Goal: Task Accomplishment & Management: Use online tool/utility

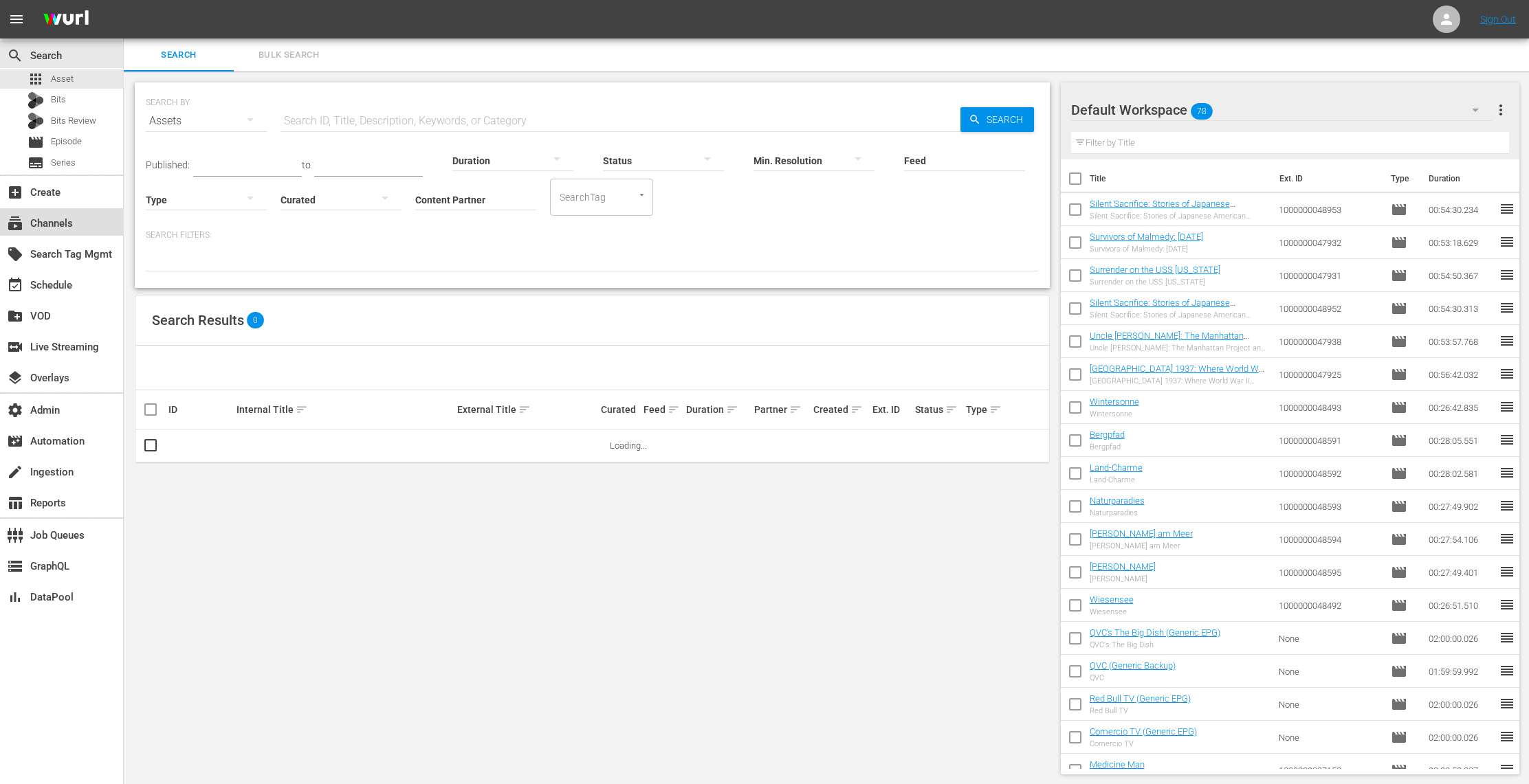
click at [63, 224] on div "subscriptions Channels" at bounding box center [38, 220] width 77 height 12
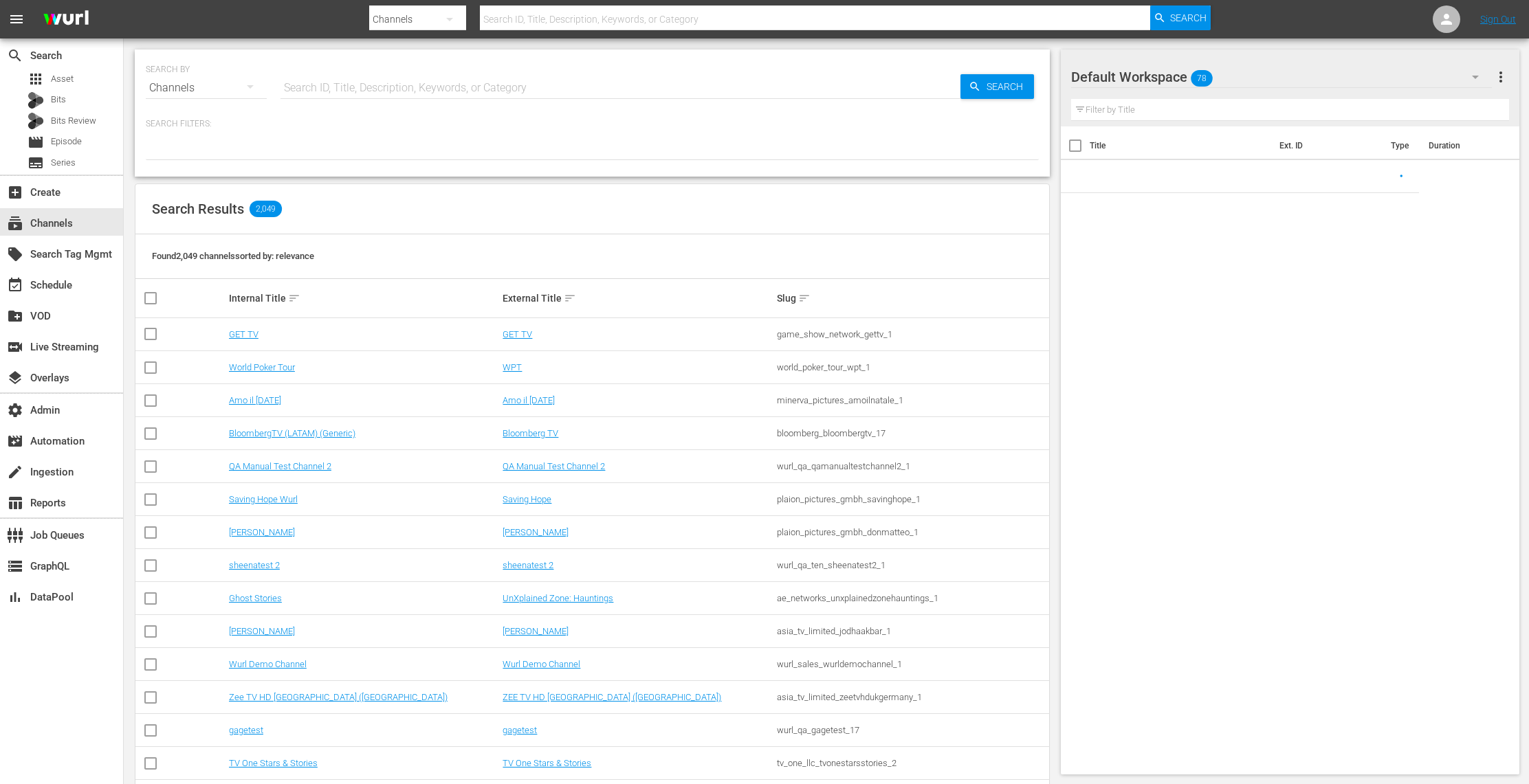
click at [369, 88] on input "text" at bounding box center [620, 88] width 680 height 33
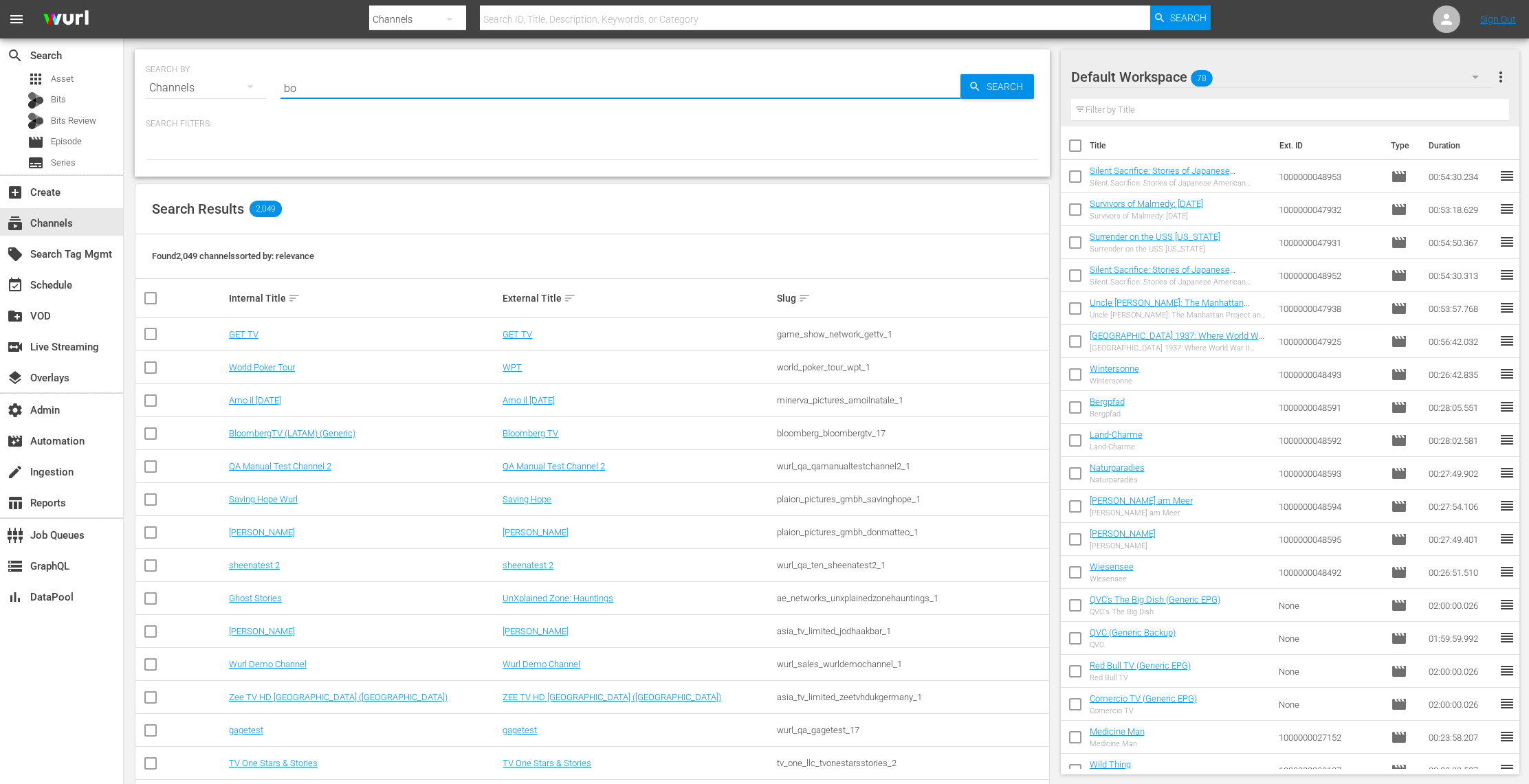
type input "bob"
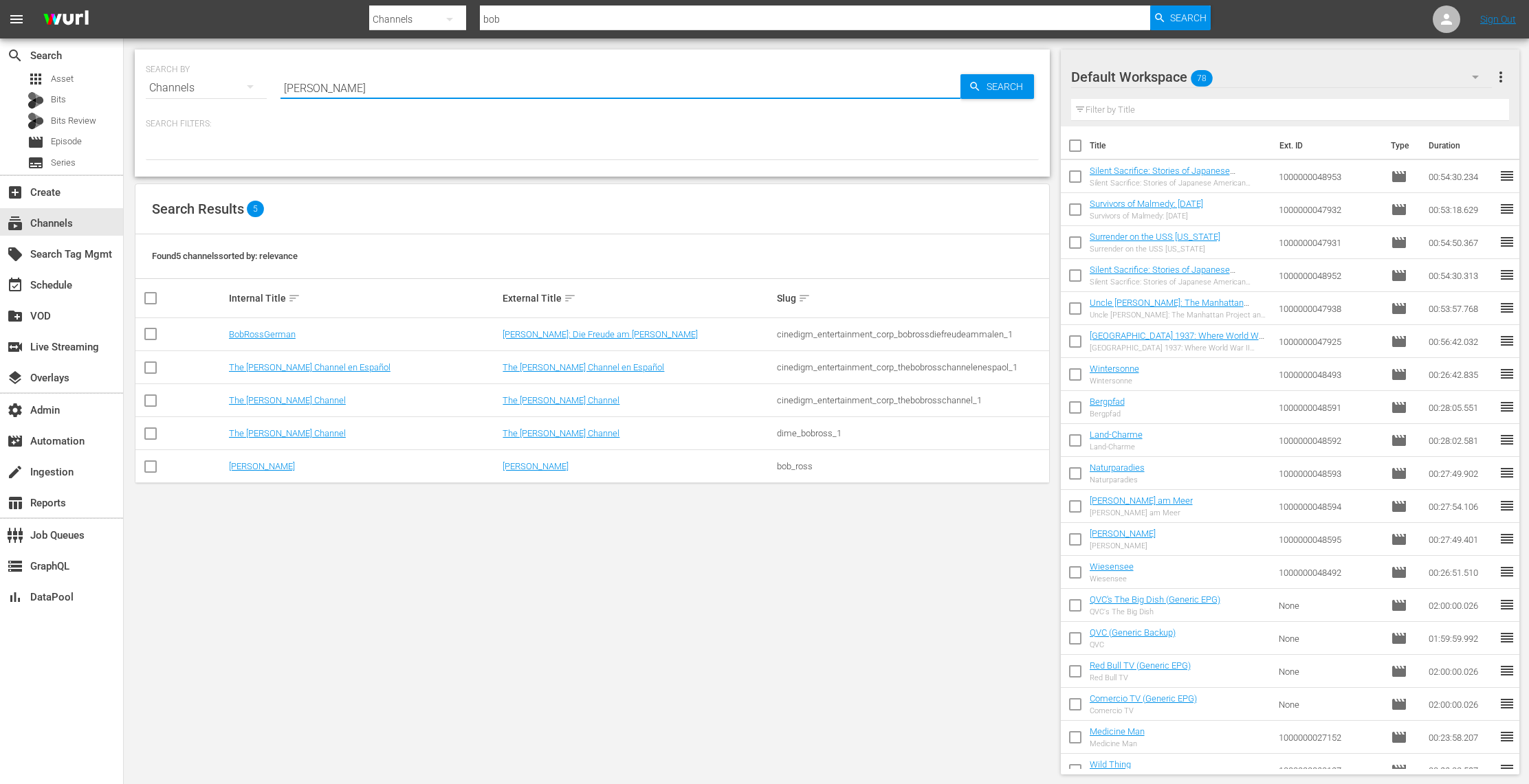
type input "[PERSON_NAME]"
click at [289, 403] on link "The [PERSON_NAME] Channel" at bounding box center [287, 400] width 117 height 10
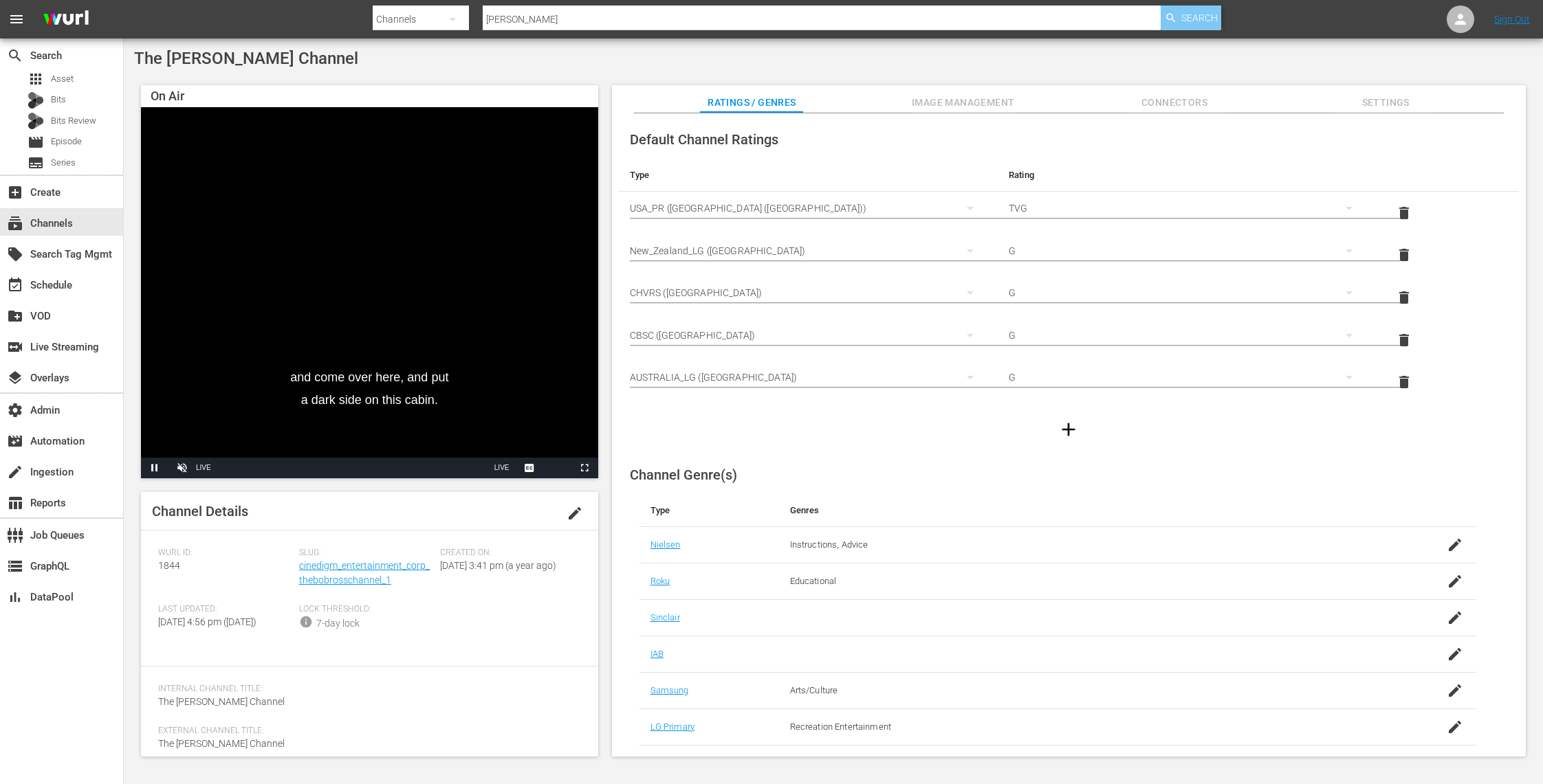
click at [1146, 18] on span "Search" at bounding box center [1198, 18] width 36 height 25
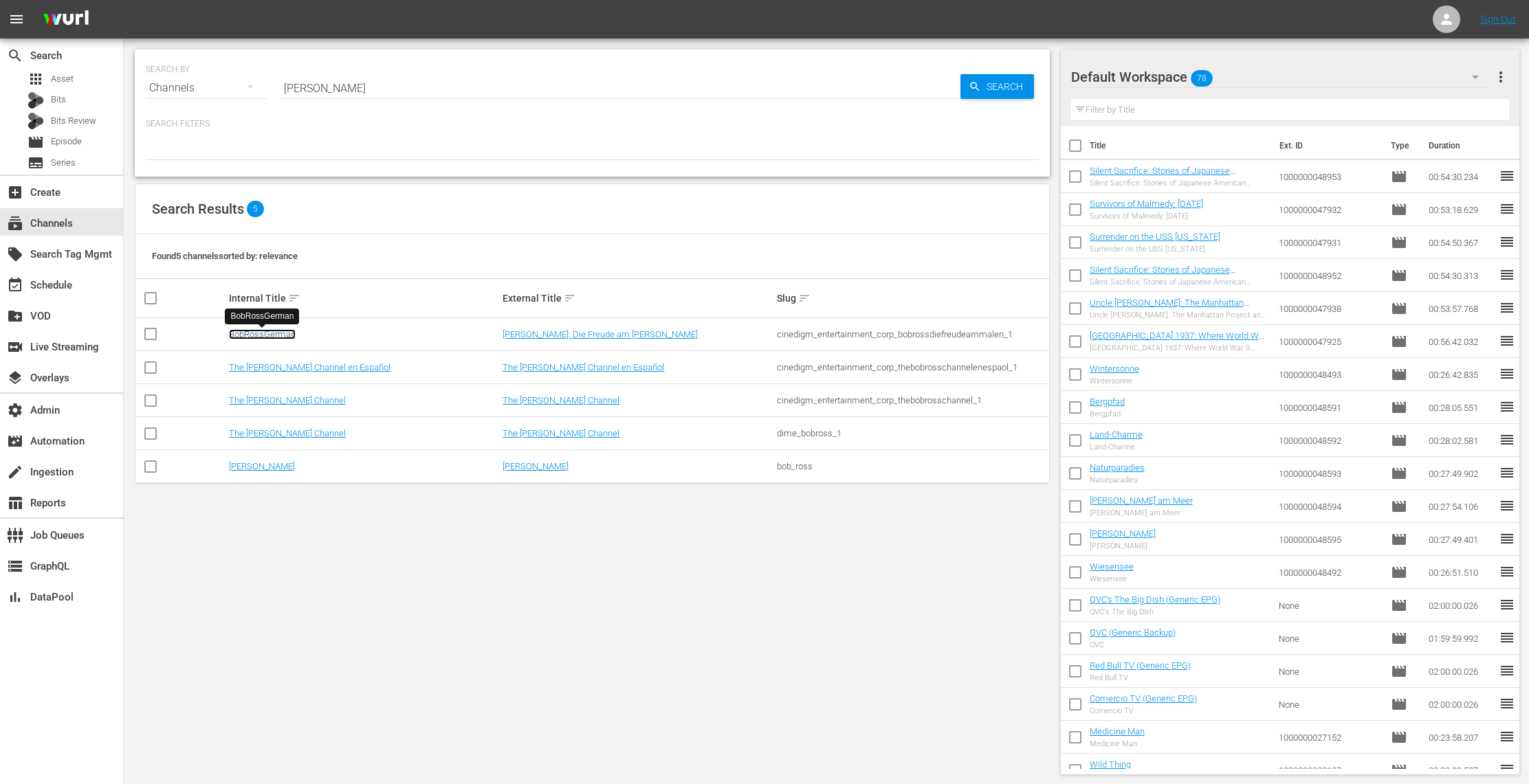
click at [264, 337] on link "BobRossGerman" at bounding box center [262, 334] width 67 height 10
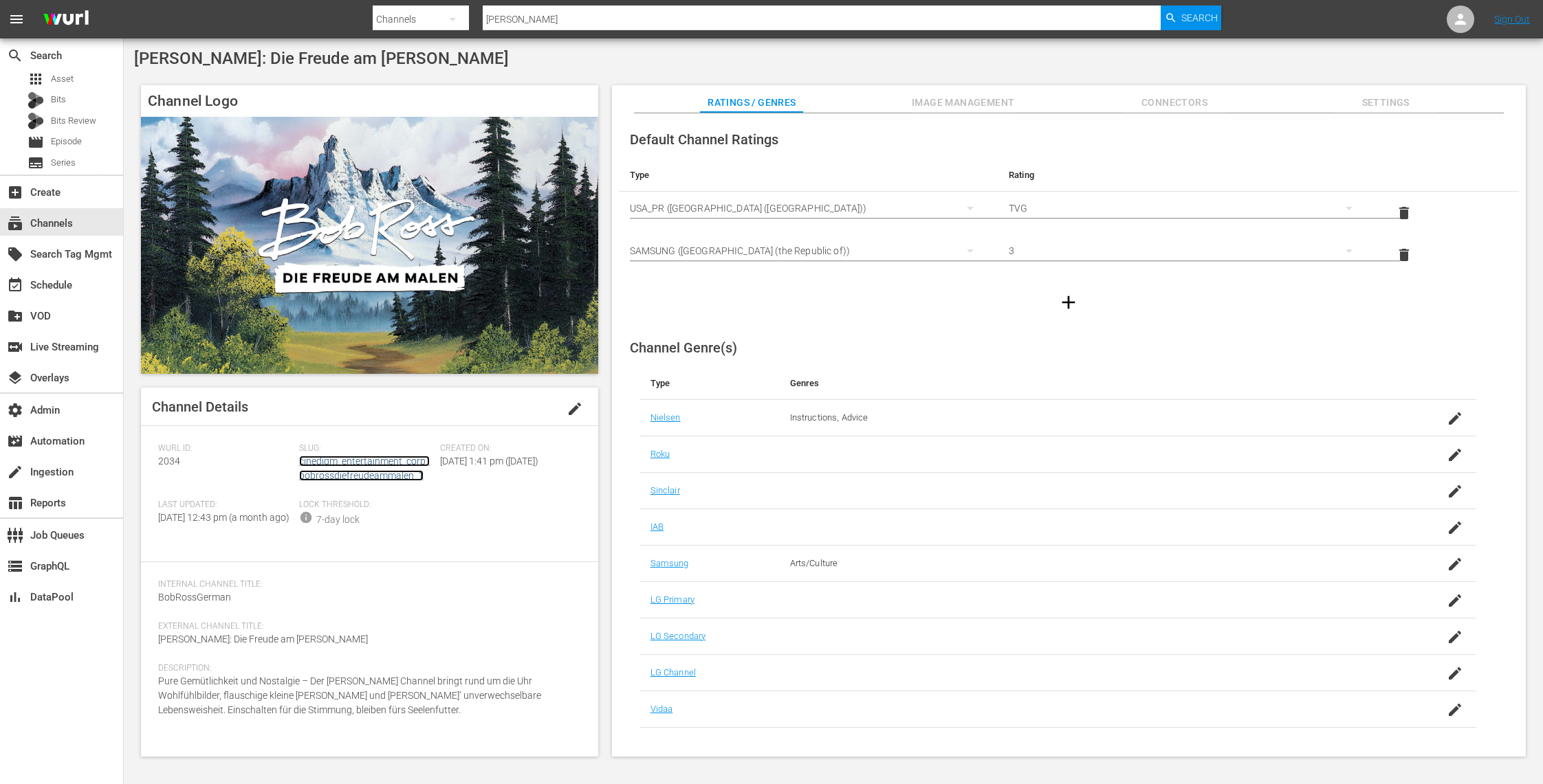
click at [350, 458] on link "cinedigm_entertainment_corp_bobrossdiefreudeammalen_1" at bounding box center [364, 467] width 131 height 25
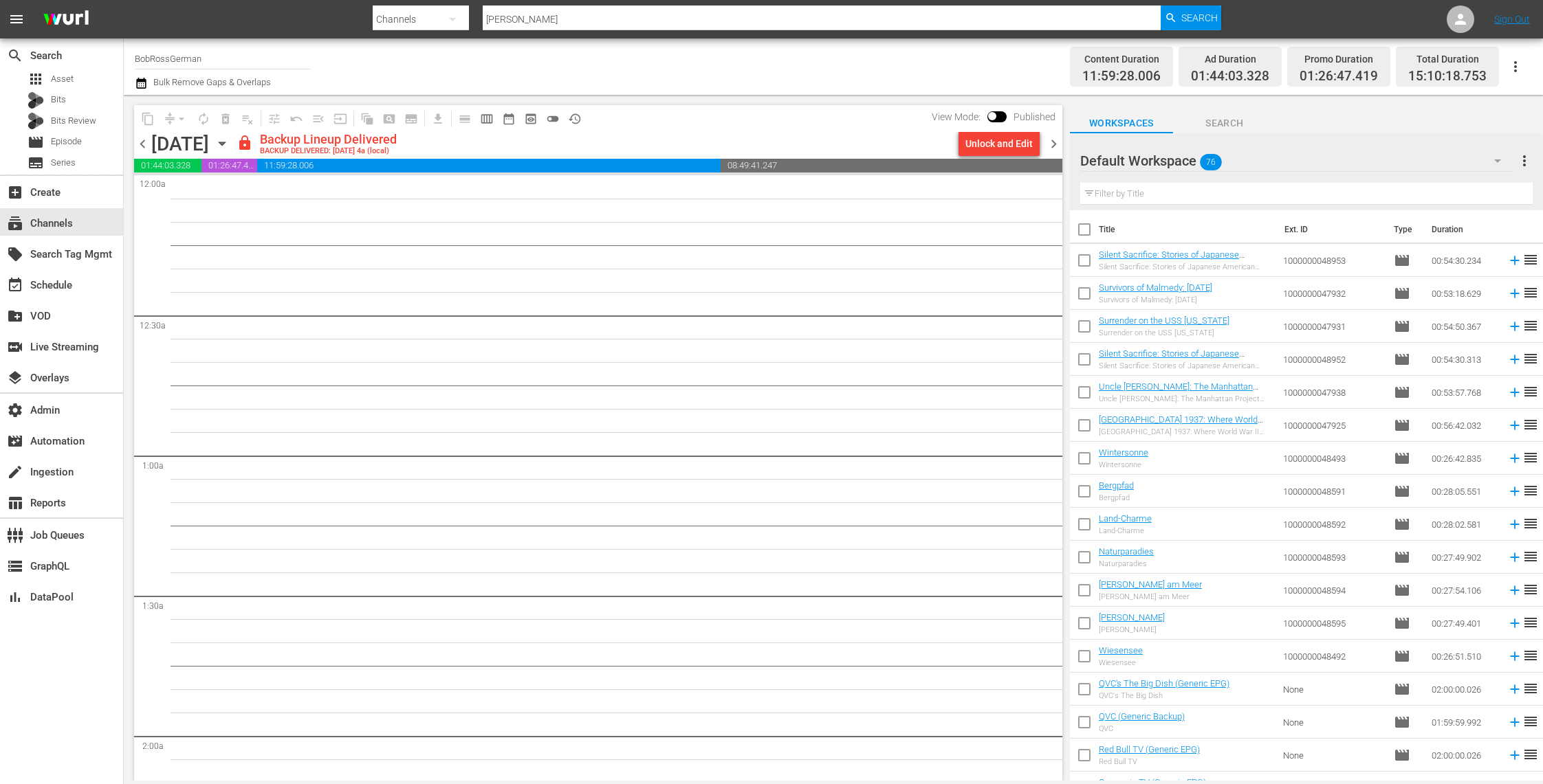
click at [225, 143] on icon "button" at bounding box center [221, 144] width 6 height 4
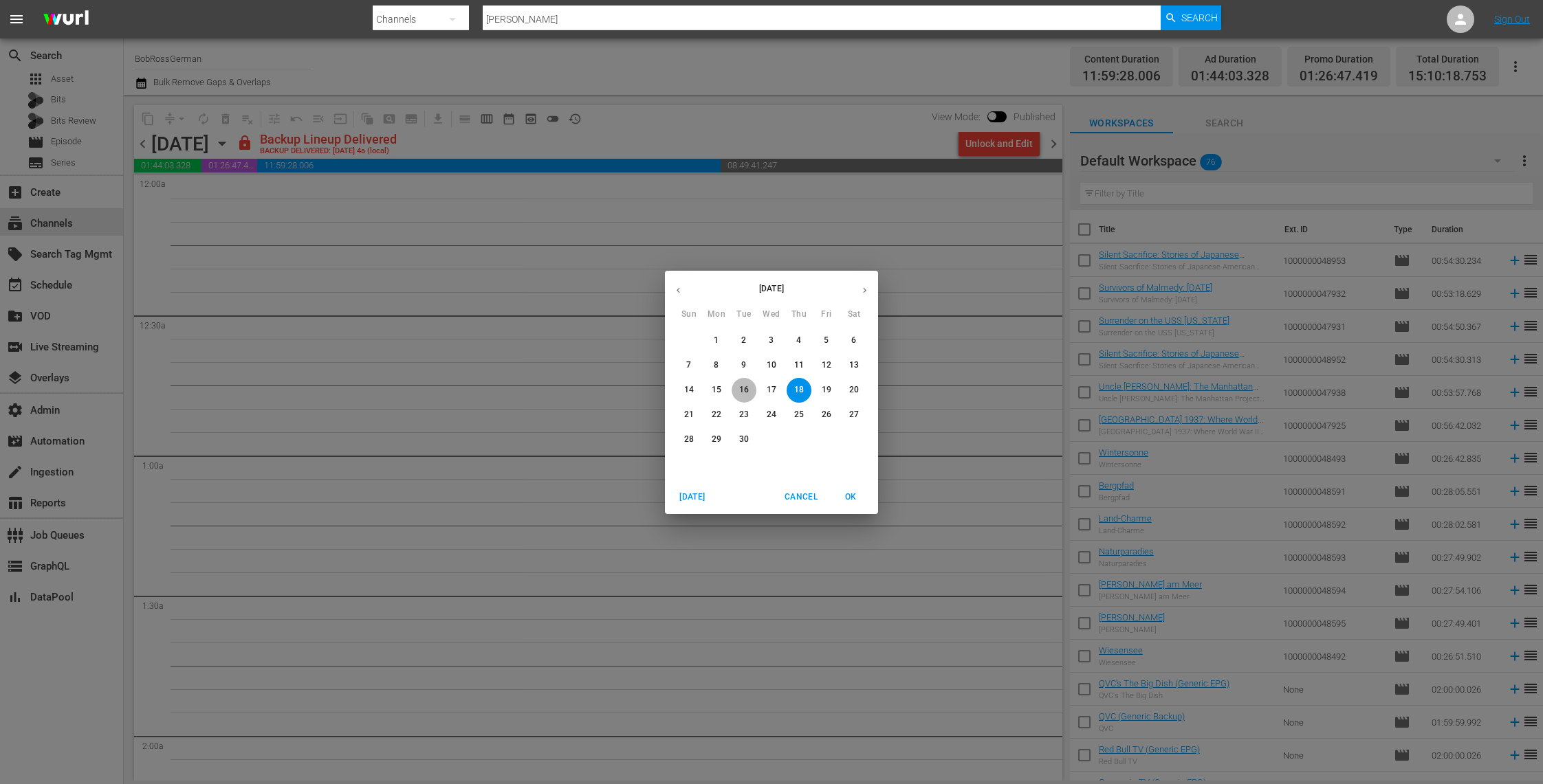
click at [739, 387] on p "16" at bounding box center [744, 390] width 9 height 12
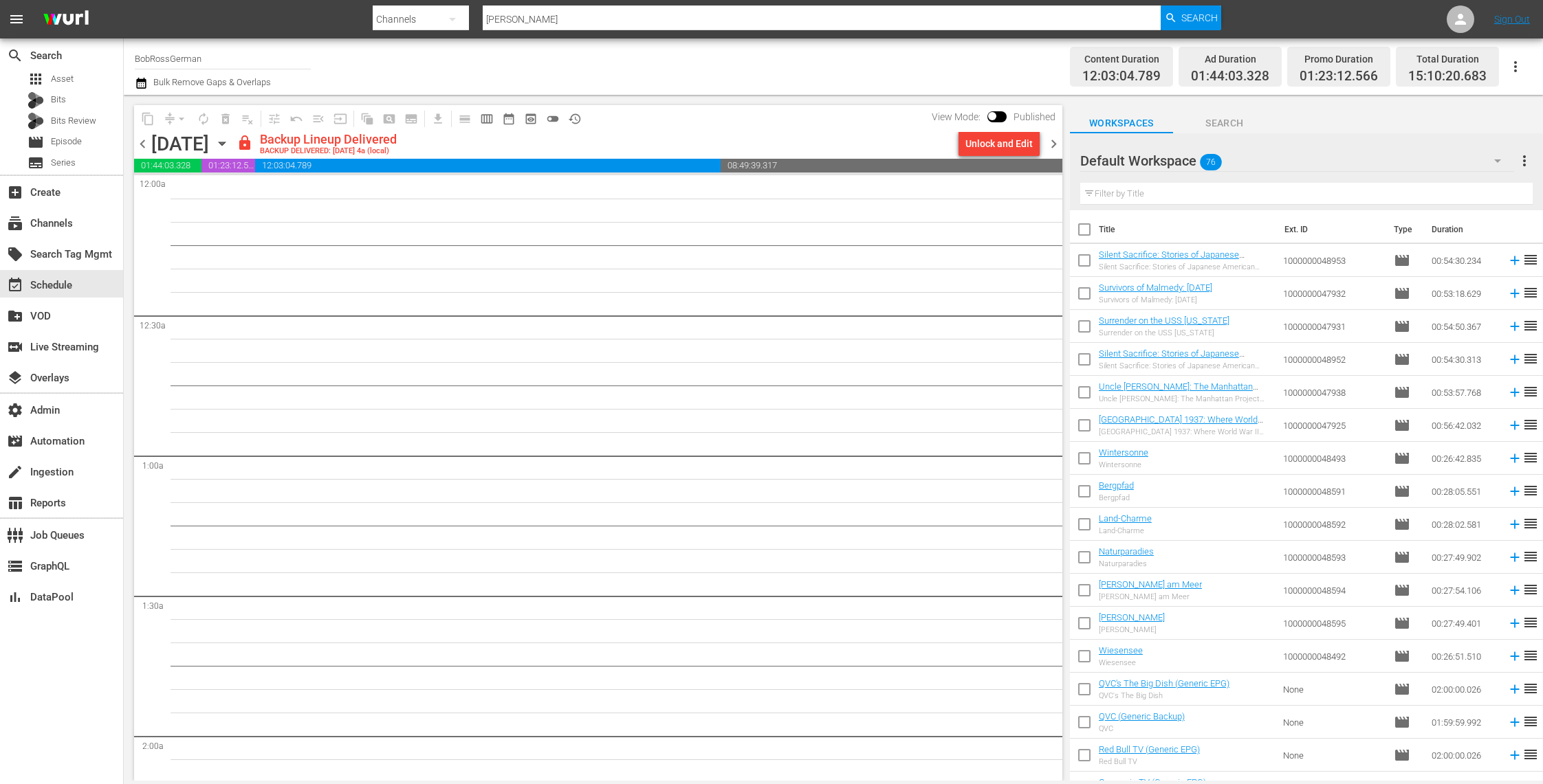
click at [233, 146] on div "[DATE] [DATE]" at bounding box center [192, 143] width 82 height 22
click at [230, 146] on icon "button" at bounding box center [222, 143] width 15 height 15
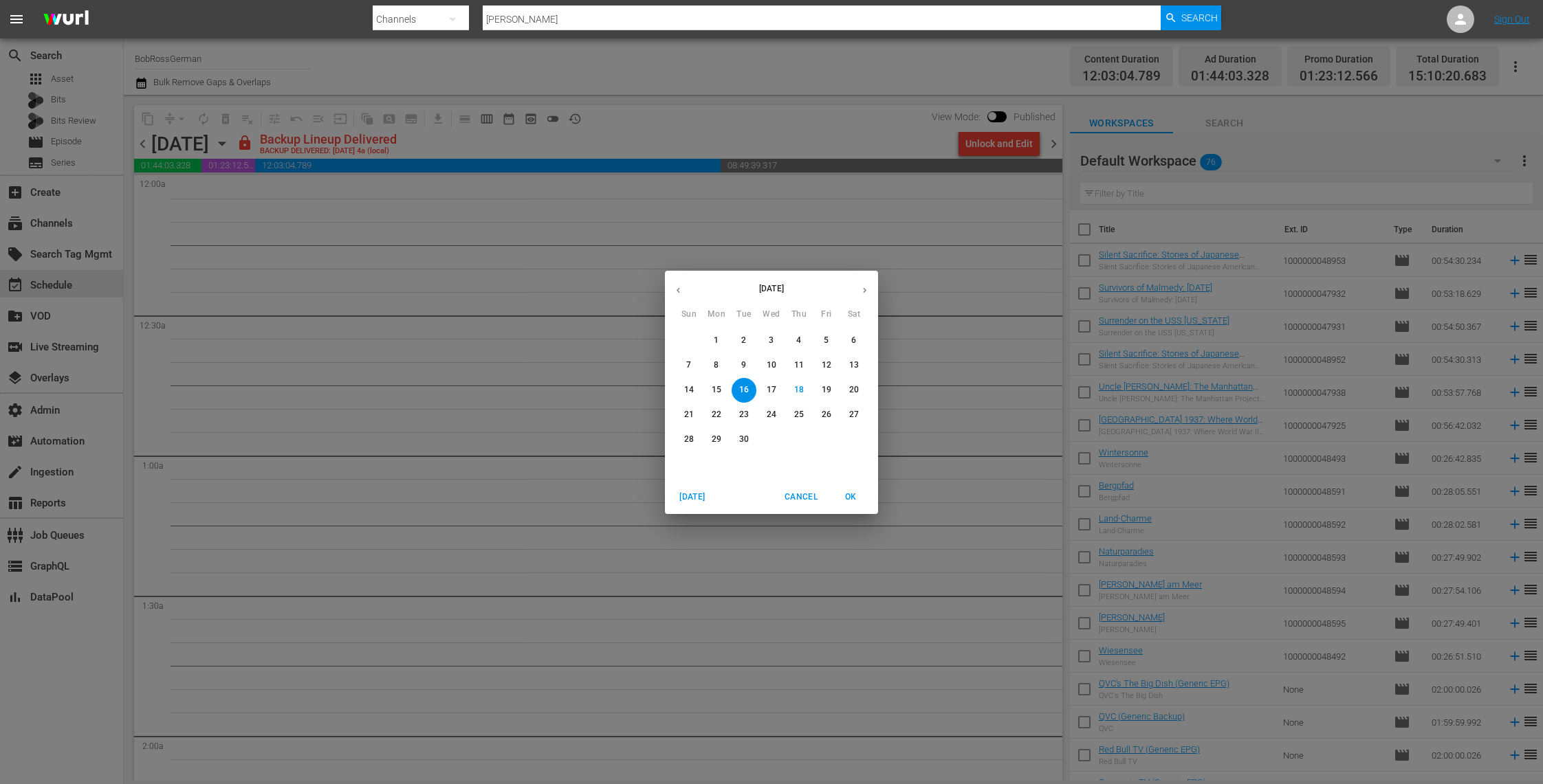
click at [772, 361] on p "10" at bounding box center [772, 365] width 9 height 12
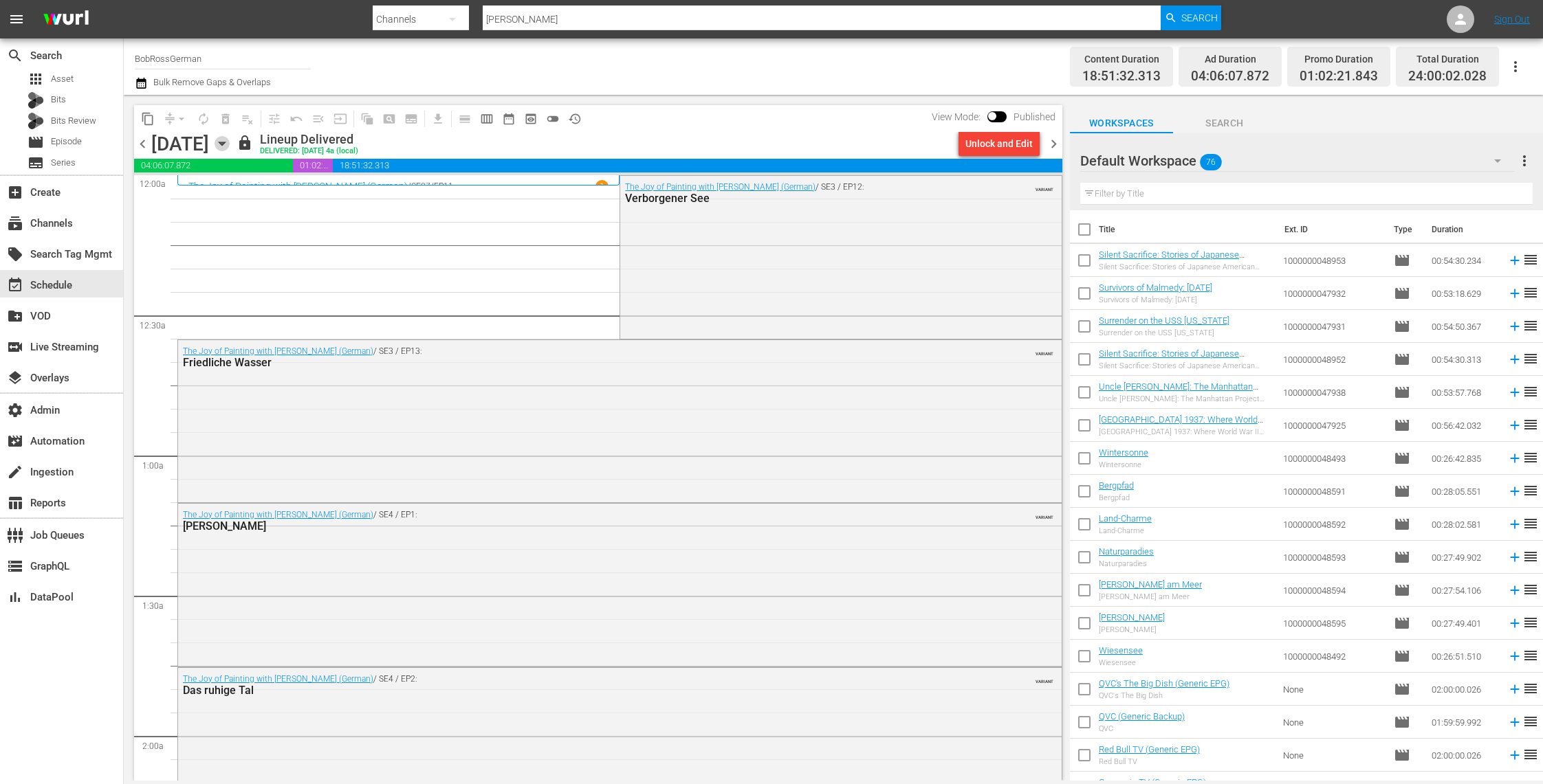
click at [230, 148] on icon "button" at bounding box center [222, 143] width 15 height 15
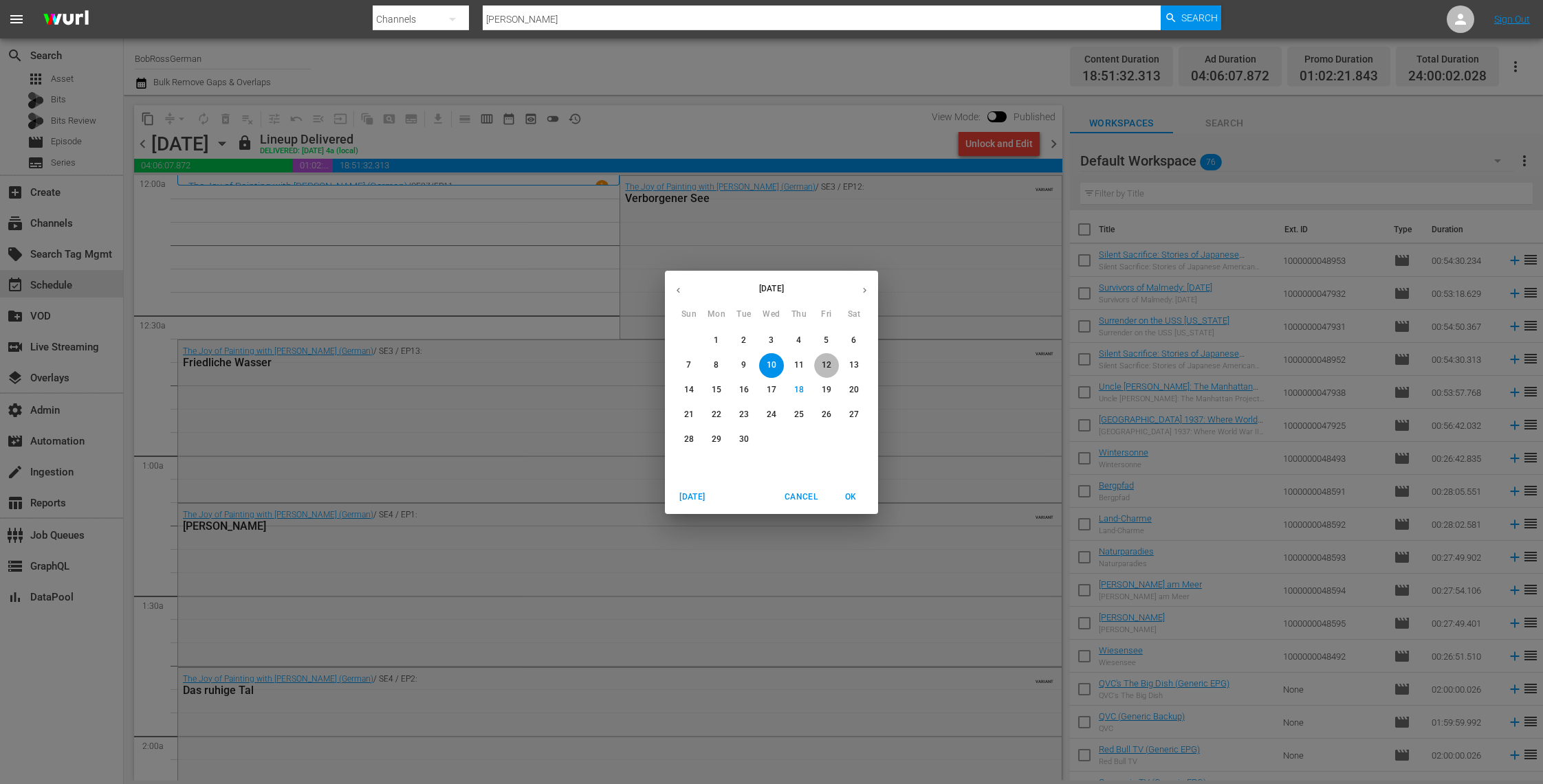
click at [828, 366] on p "12" at bounding box center [826, 365] width 9 height 12
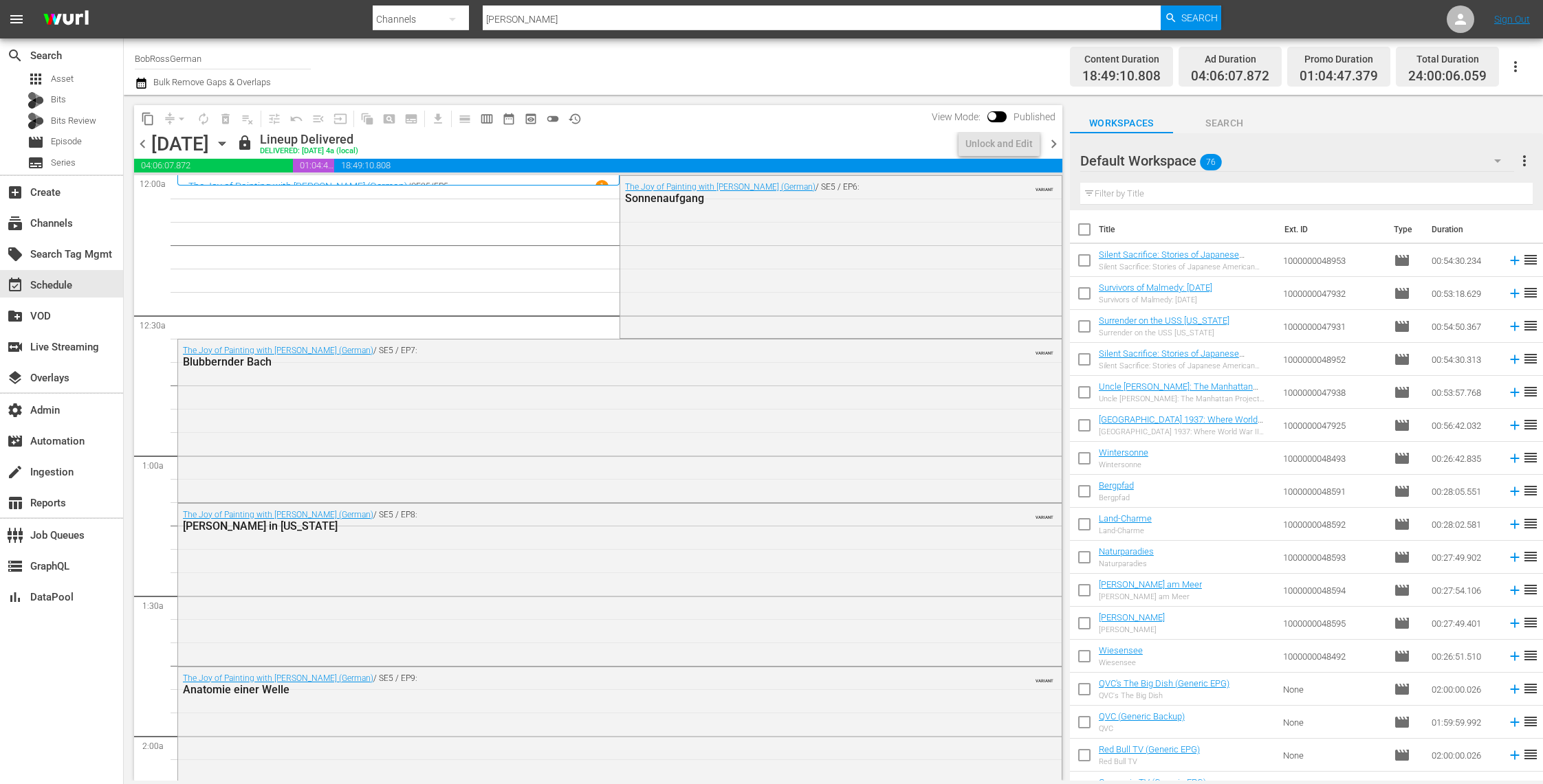
click at [225, 143] on icon "button" at bounding box center [221, 144] width 6 height 4
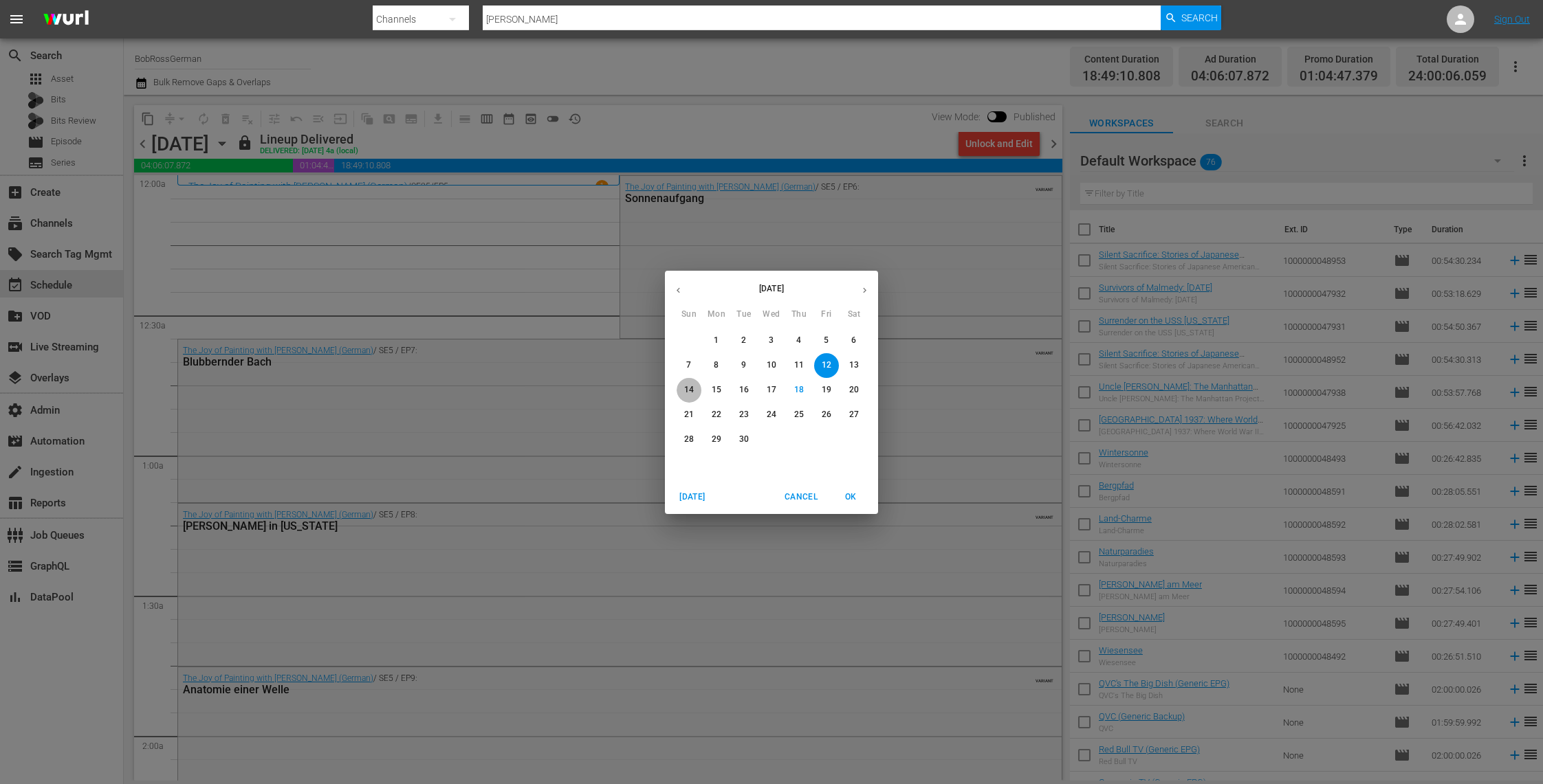
click at [689, 386] on p "14" at bounding box center [689, 390] width 9 height 12
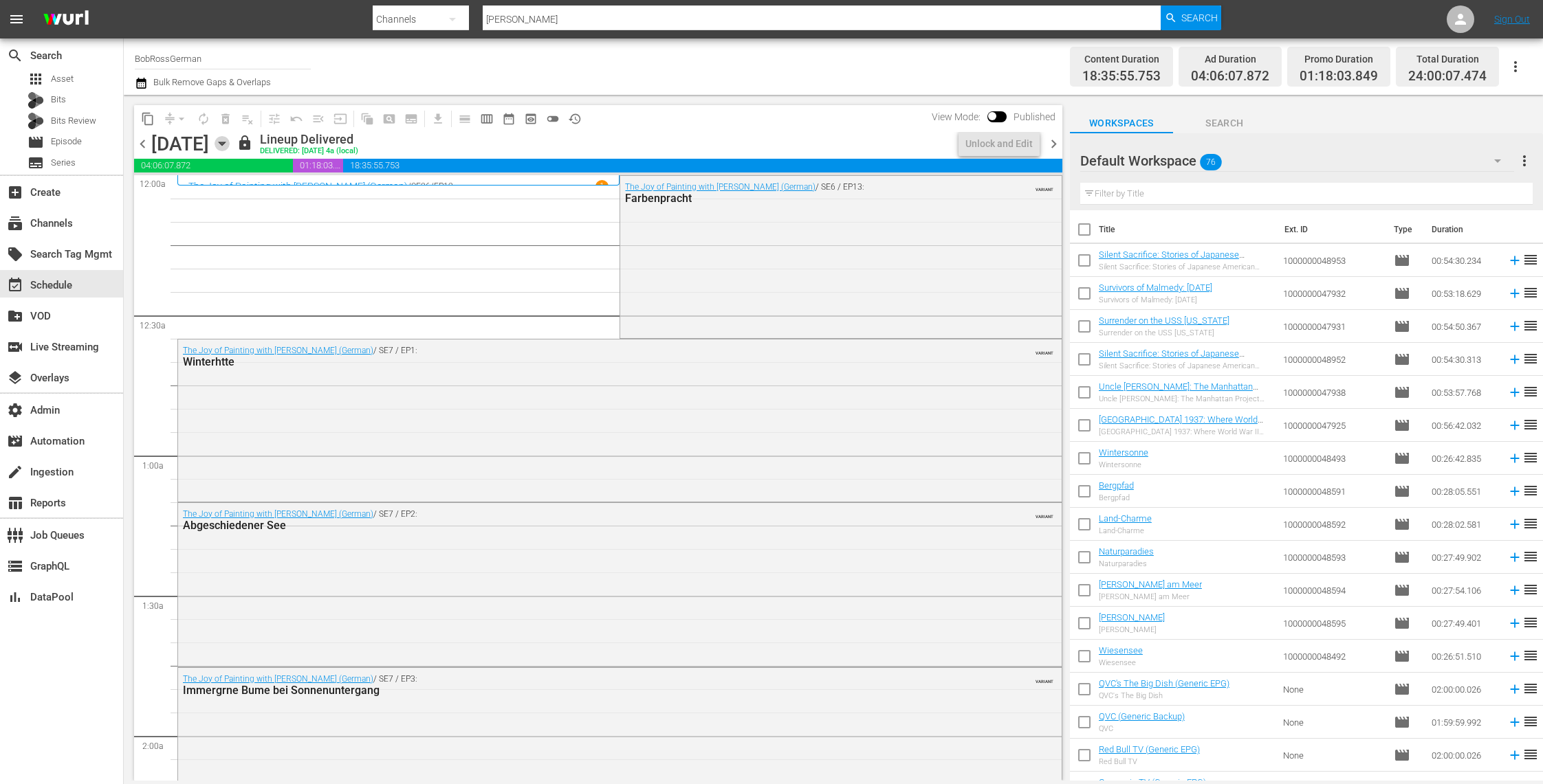
click at [230, 145] on icon "button" at bounding box center [222, 143] width 15 height 15
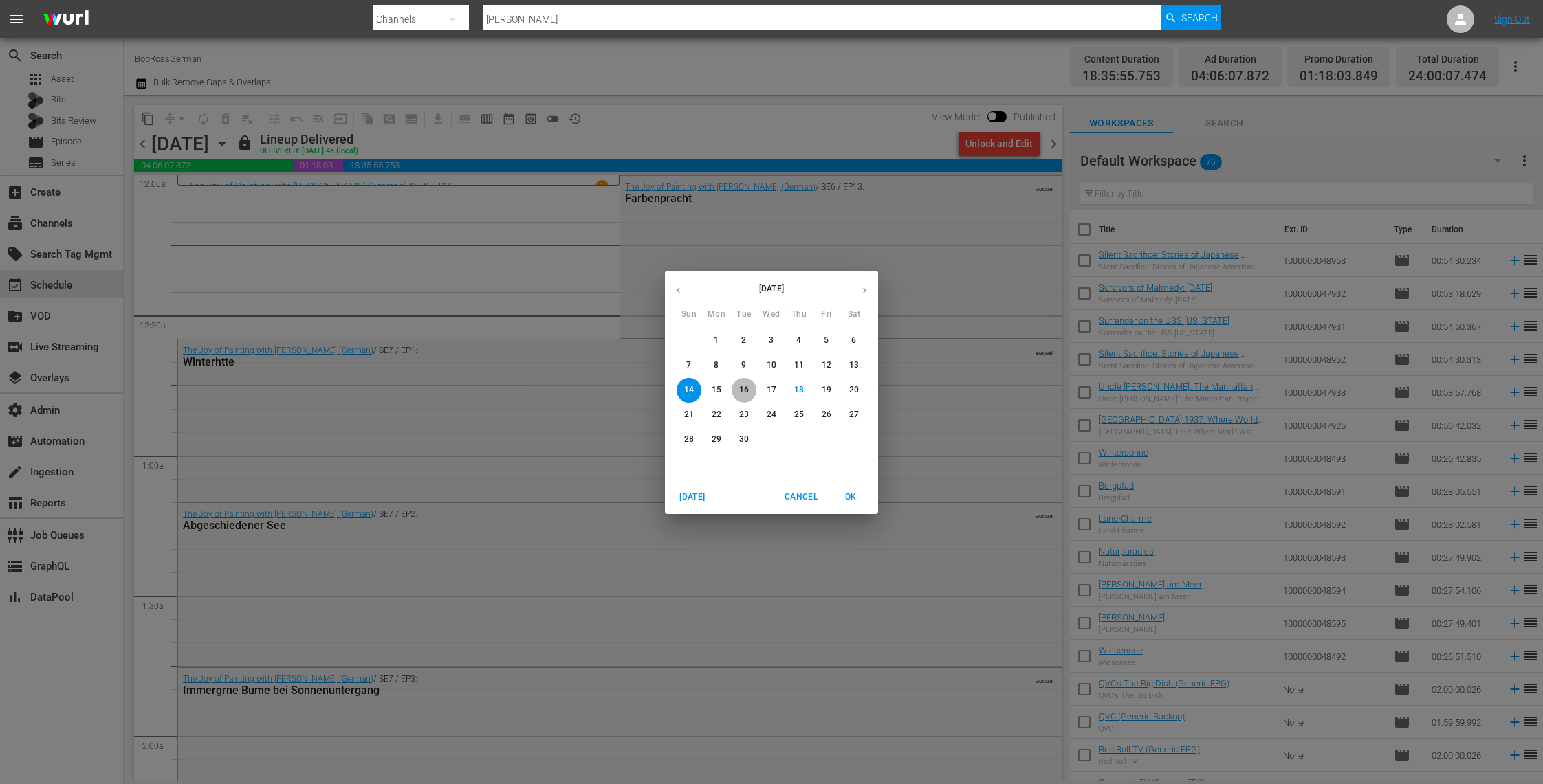
click at [737, 391] on span "16" at bounding box center [744, 390] width 25 height 12
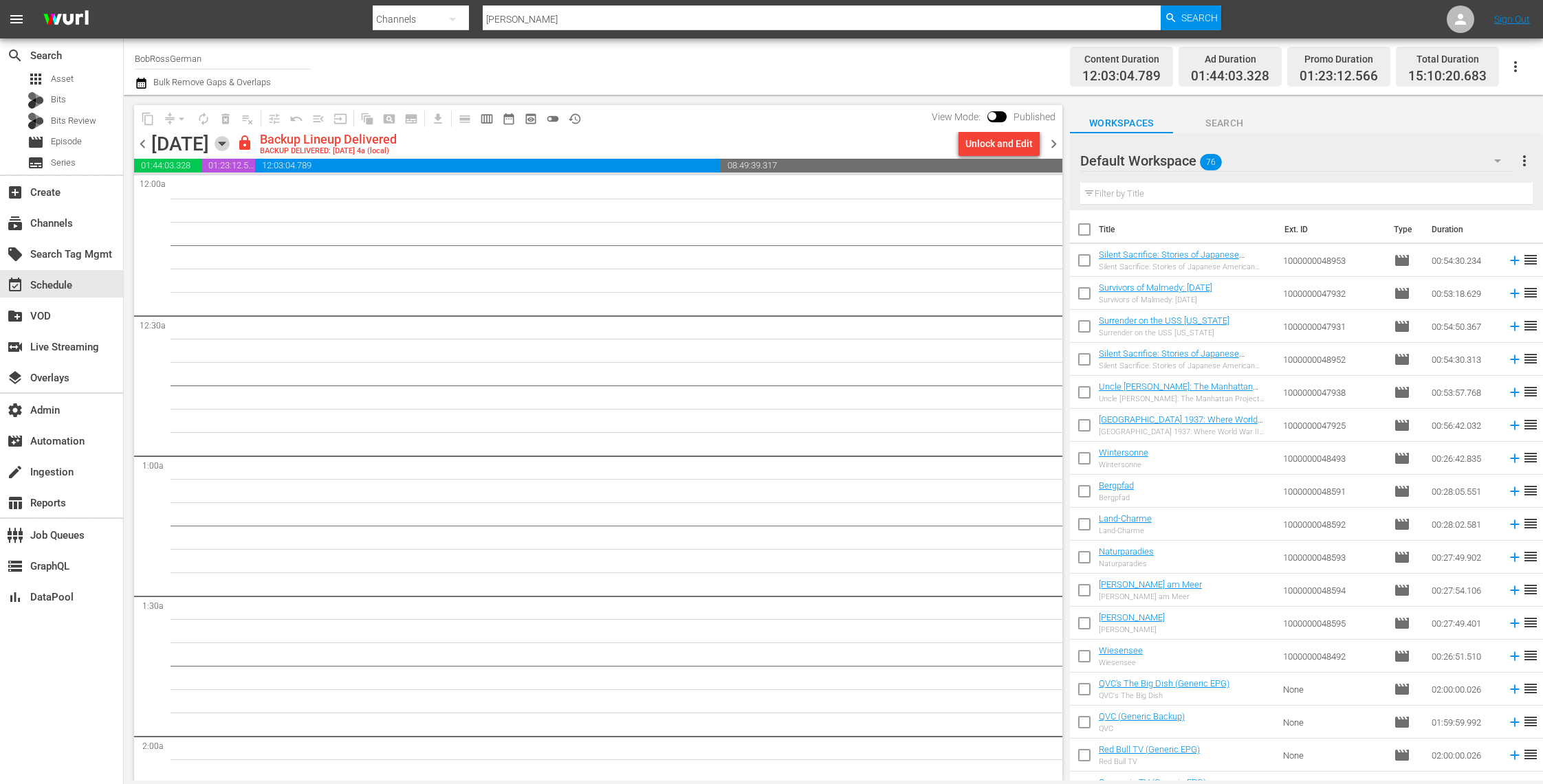
click at [230, 148] on icon "button" at bounding box center [222, 143] width 15 height 15
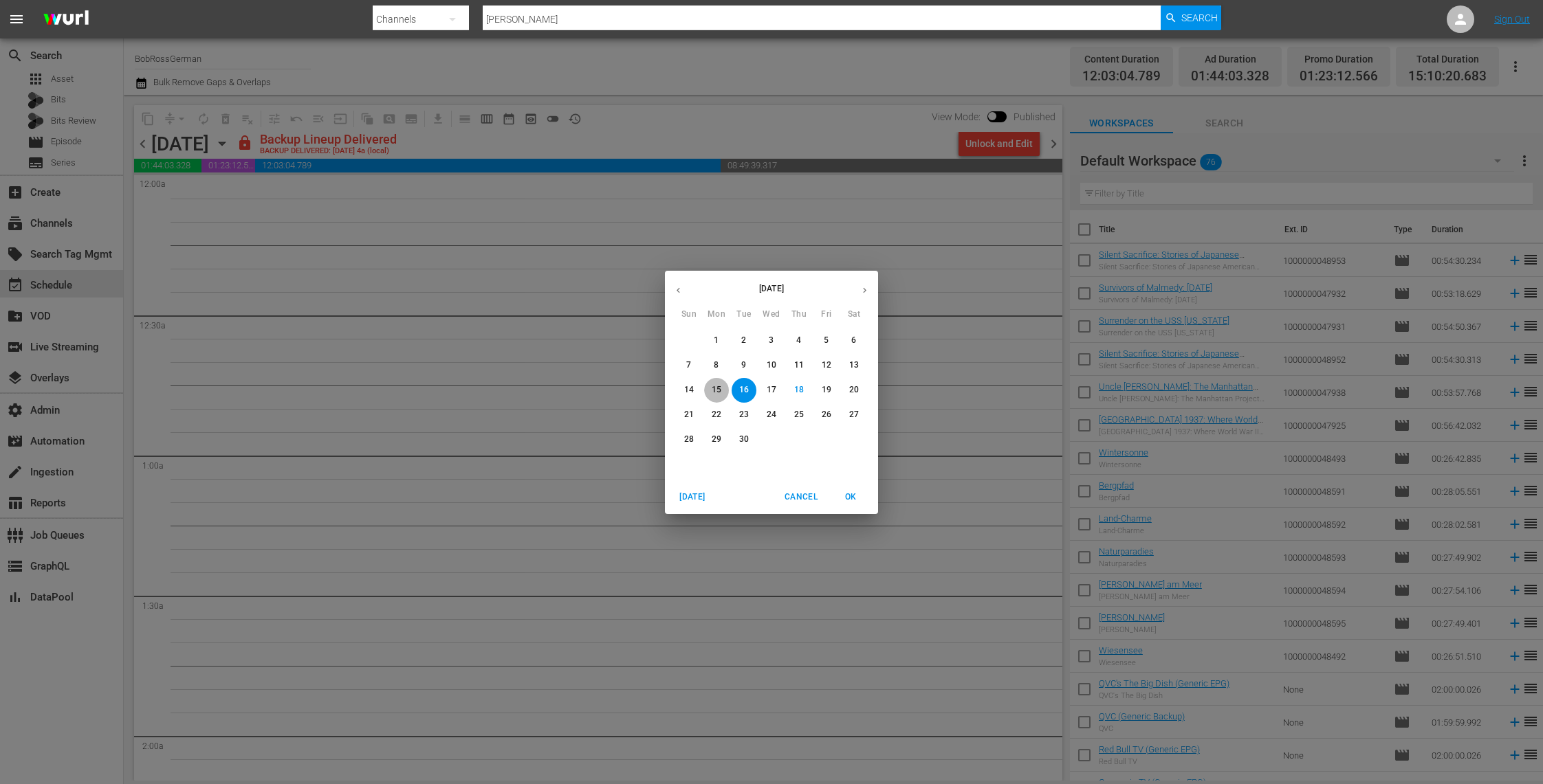
click at [718, 388] on p "15" at bounding box center [716, 390] width 9 height 12
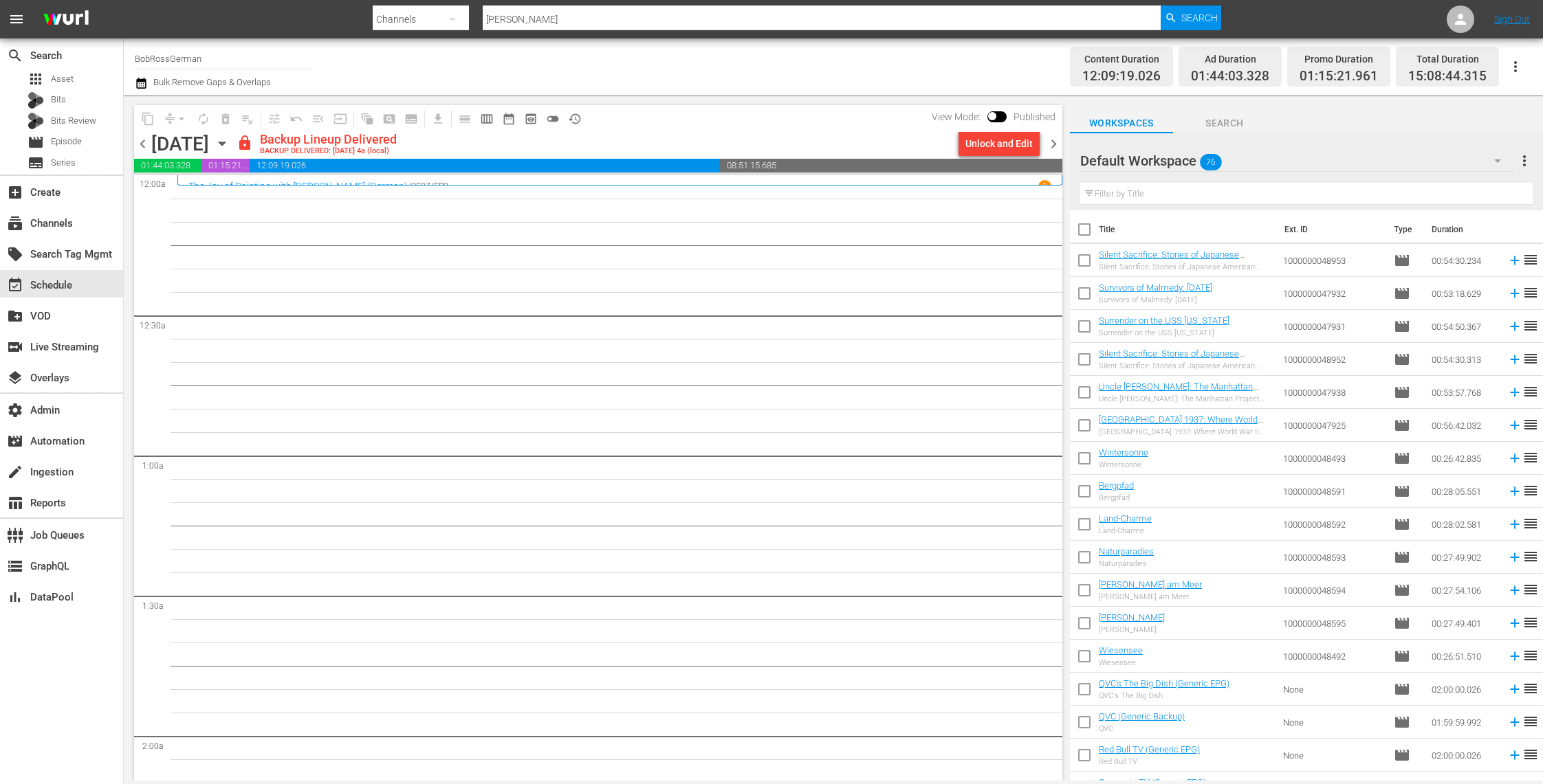
click at [225, 143] on icon "button" at bounding box center [221, 144] width 6 height 4
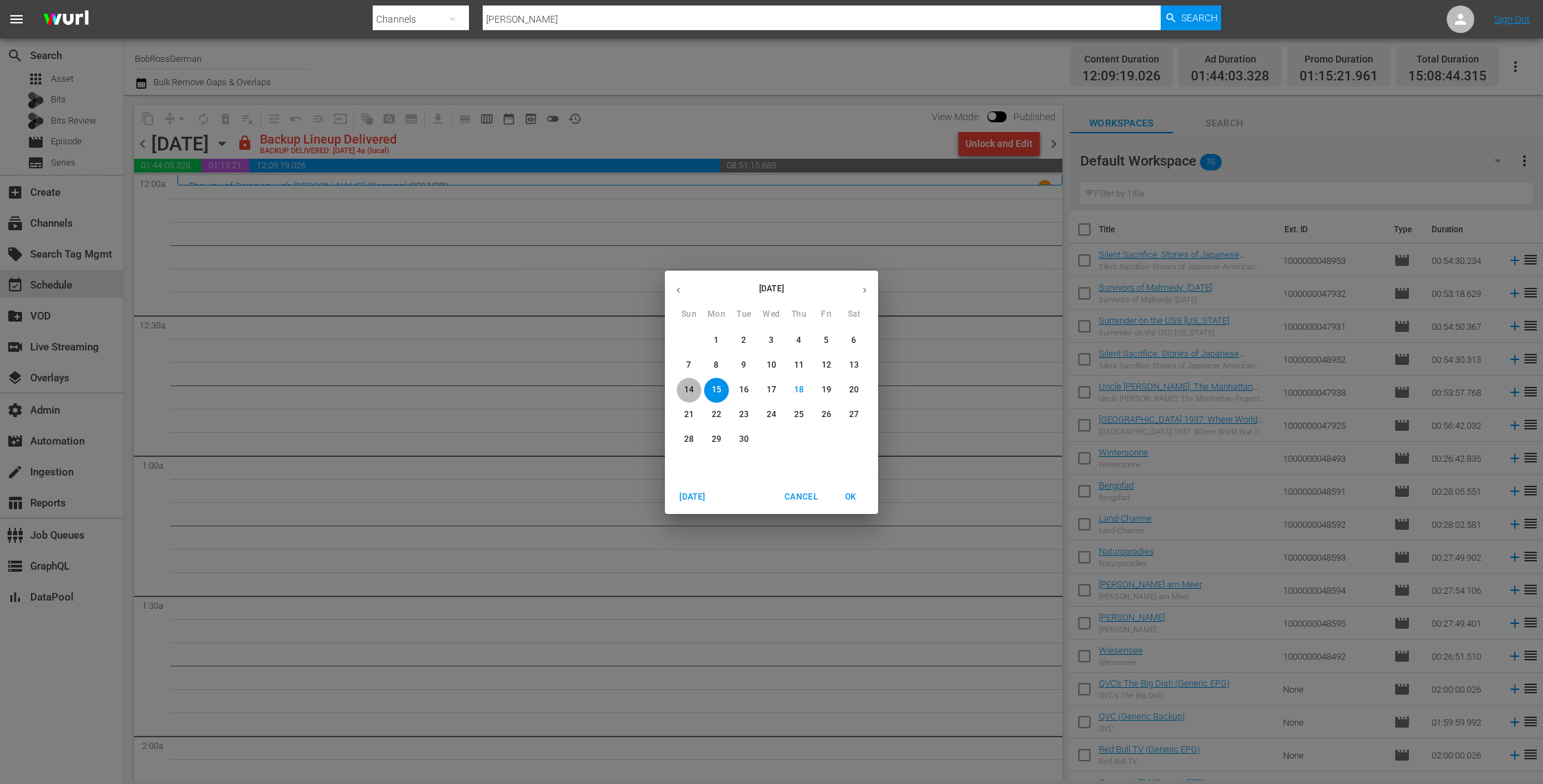
click at [689, 389] on p "14" at bounding box center [689, 390] width 9 height 12
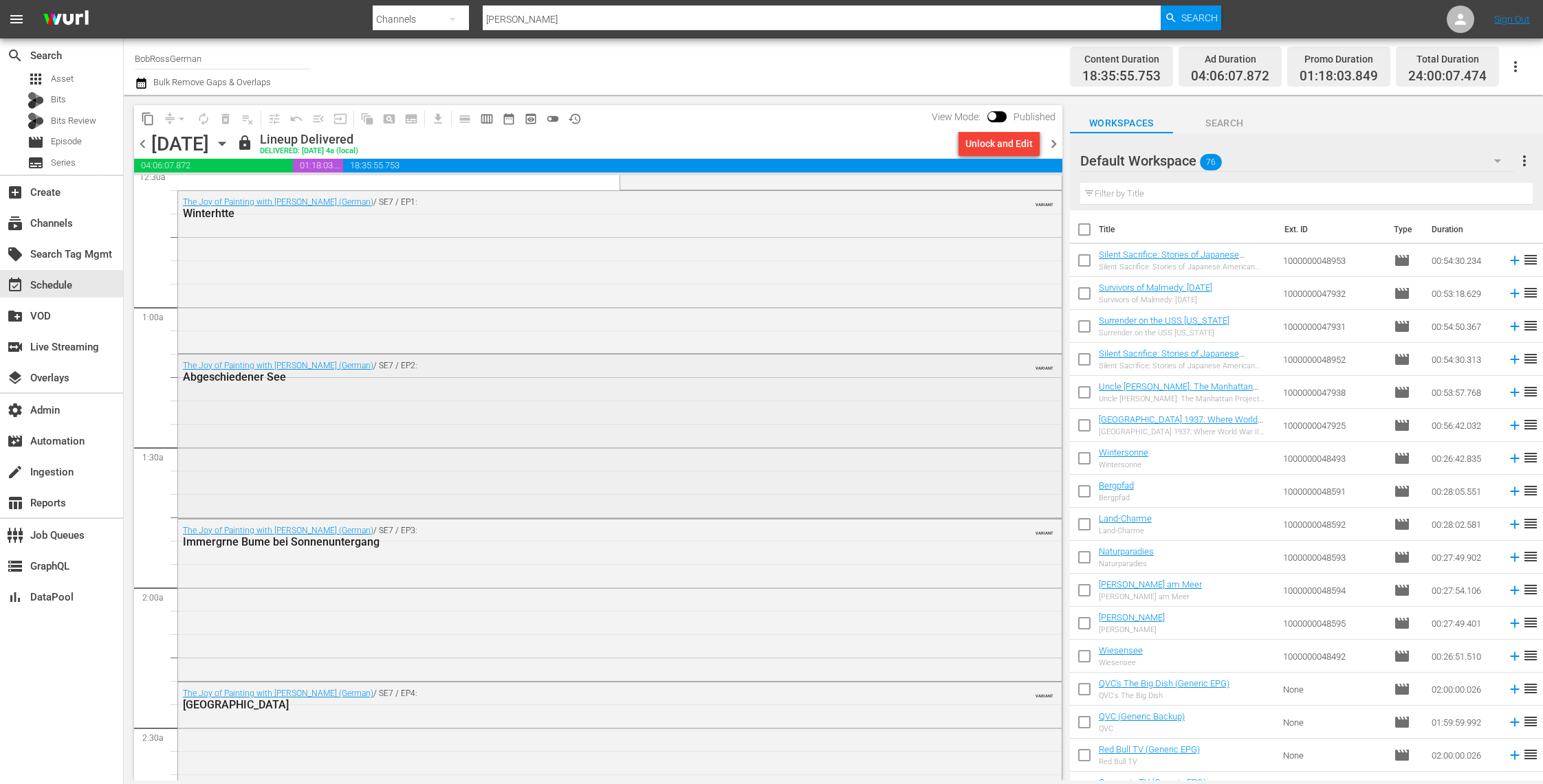
scroll to position [162, 0]
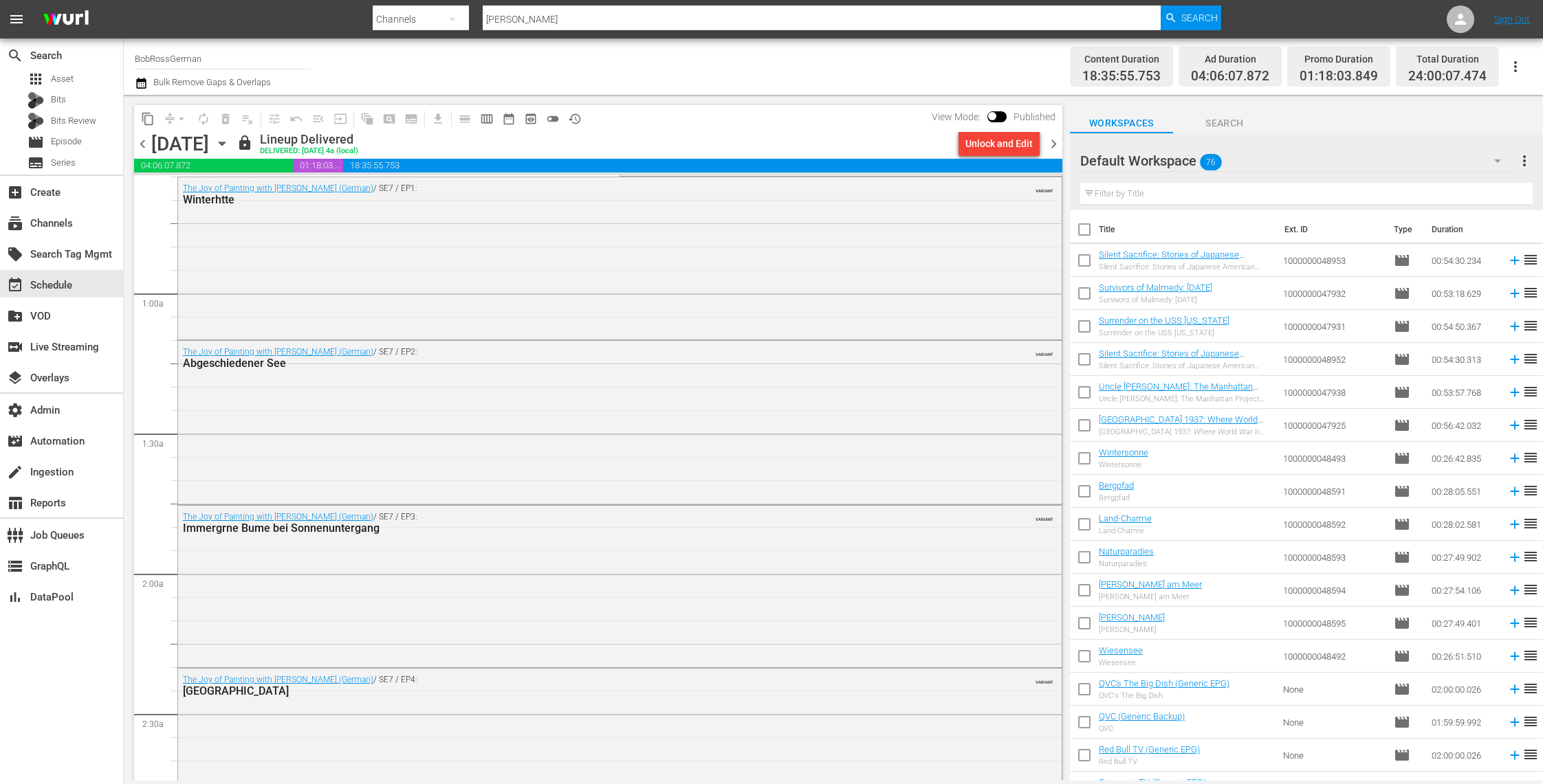
click at [225, 144] on icon "button" at bounding box center [221, 144] width 6 height 4
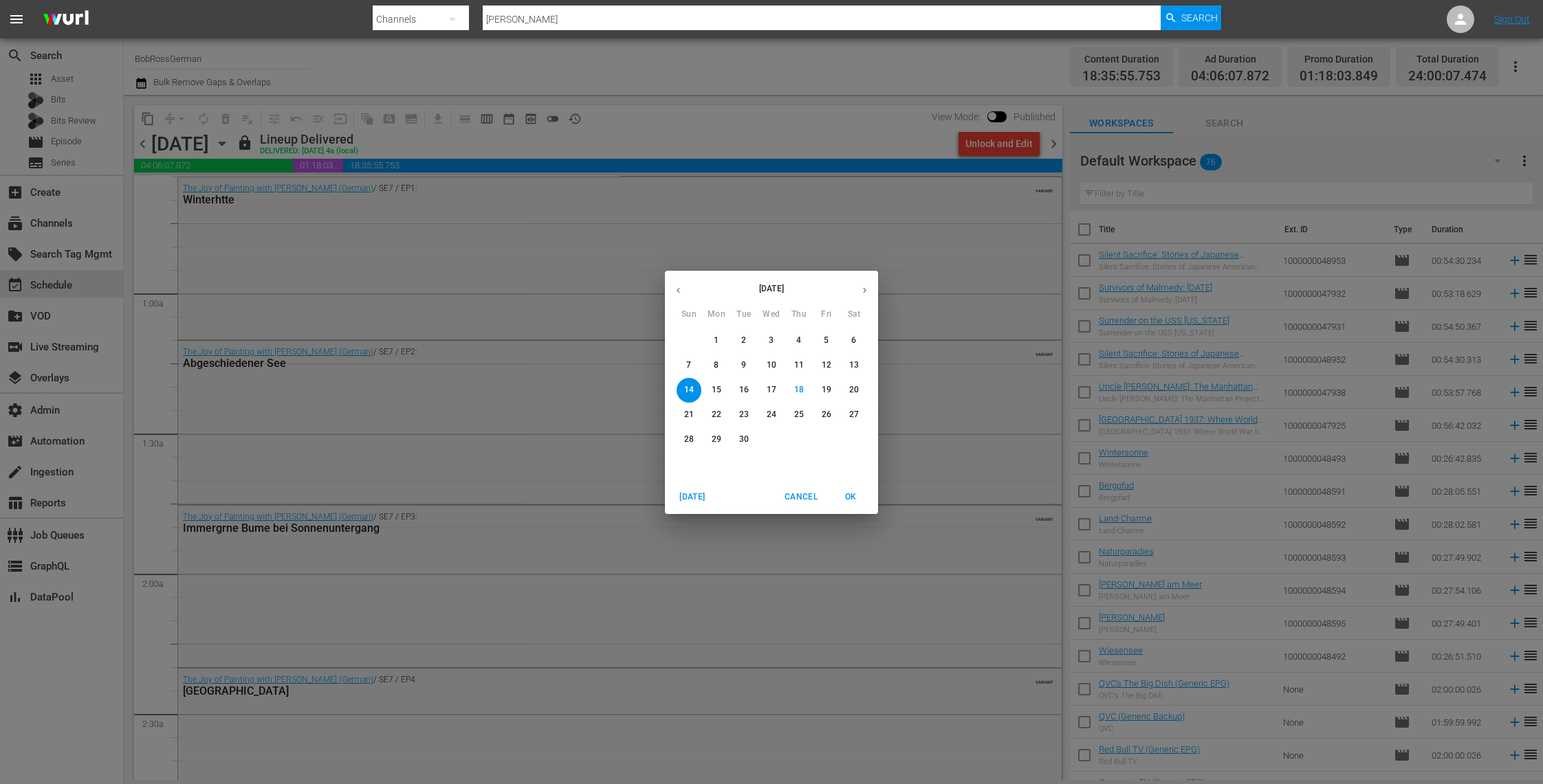
click at [822, 382] on button "19" at bounding box center [826, 390] width 25 height 25
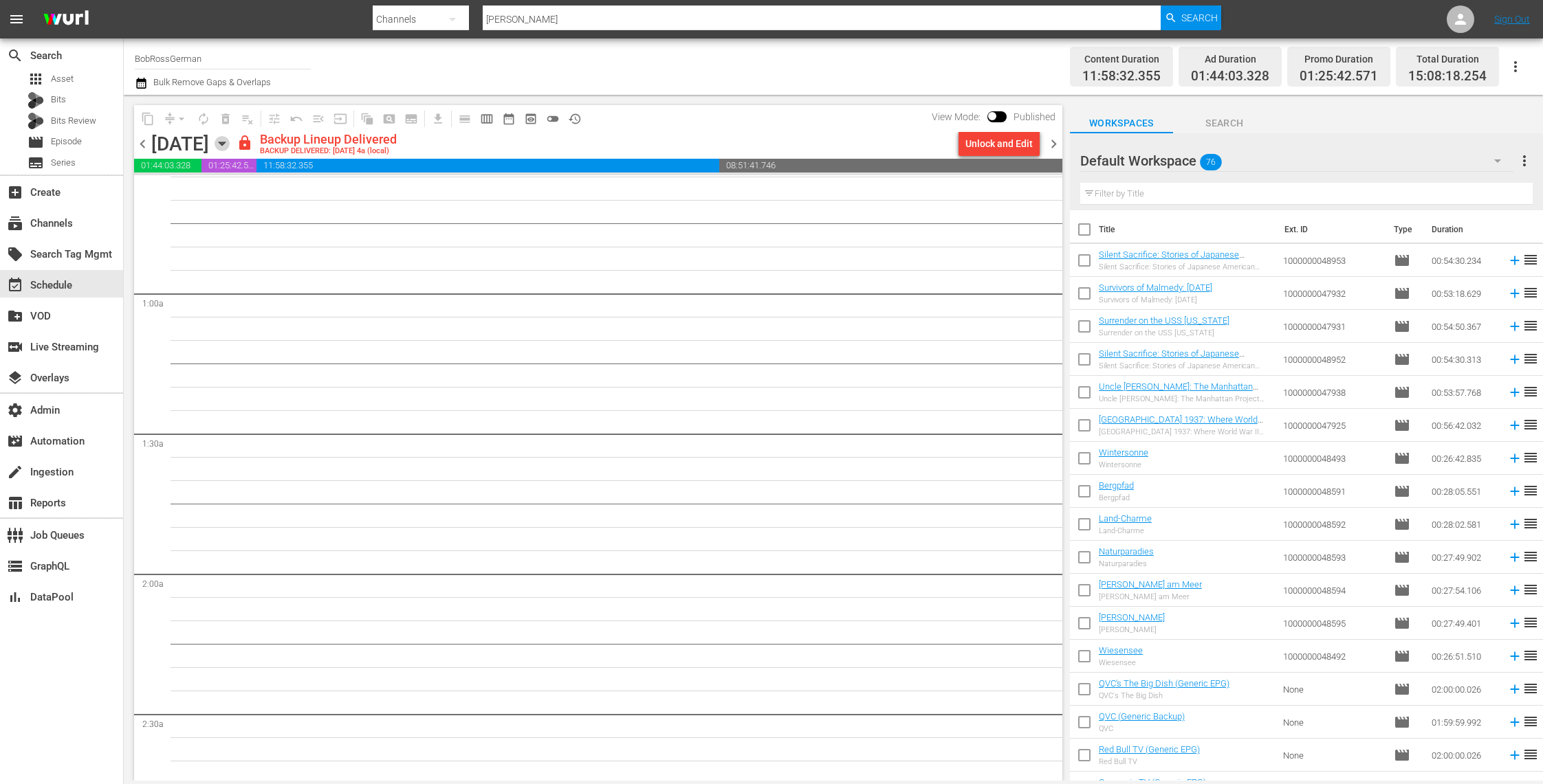
click at [230, 148] on icon "button" at bounding box center [222, 143] width 15 height 15
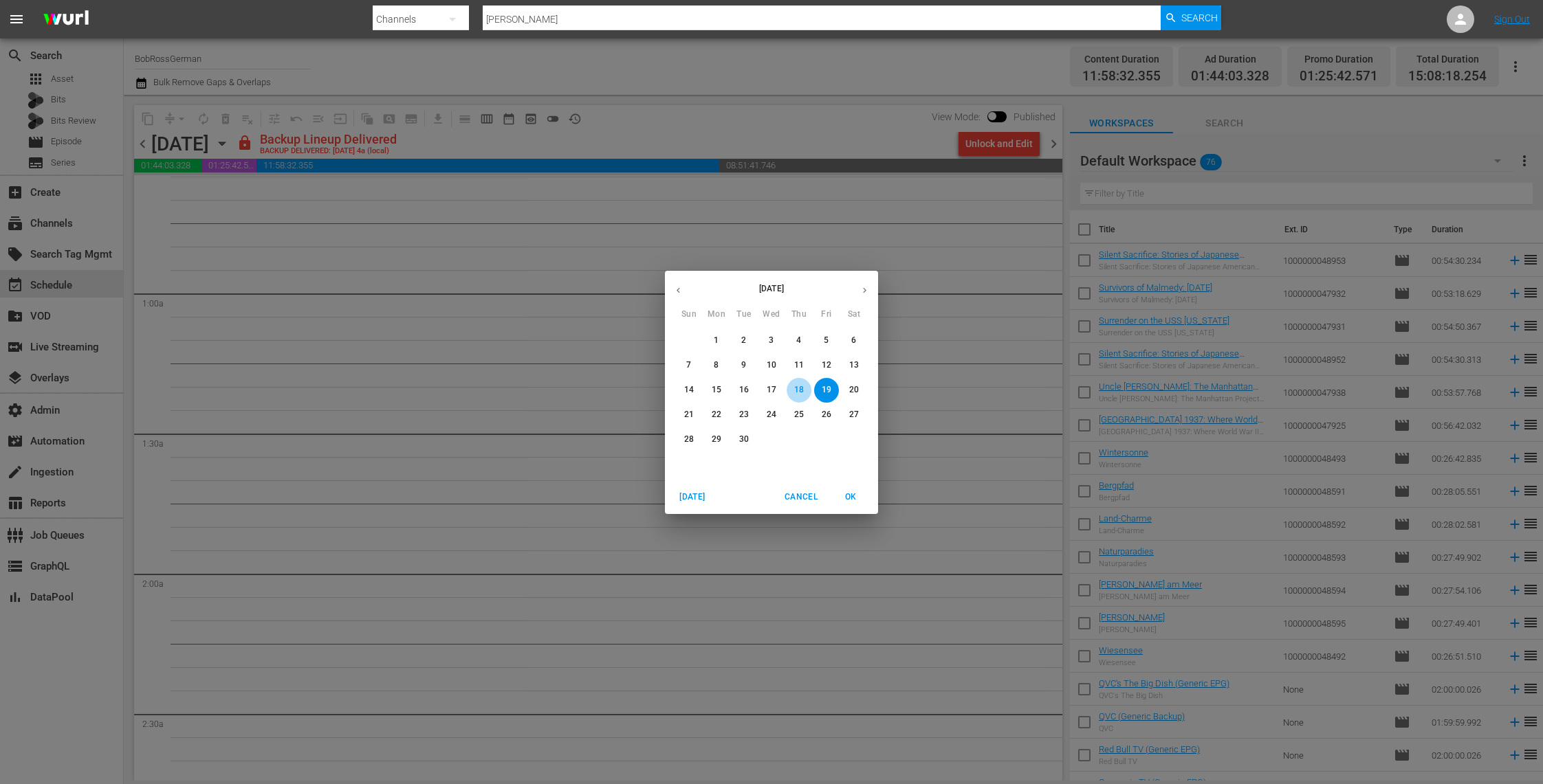
click at [798, 389] on p "18" at bounding box center [798, 390] width 9 height 12
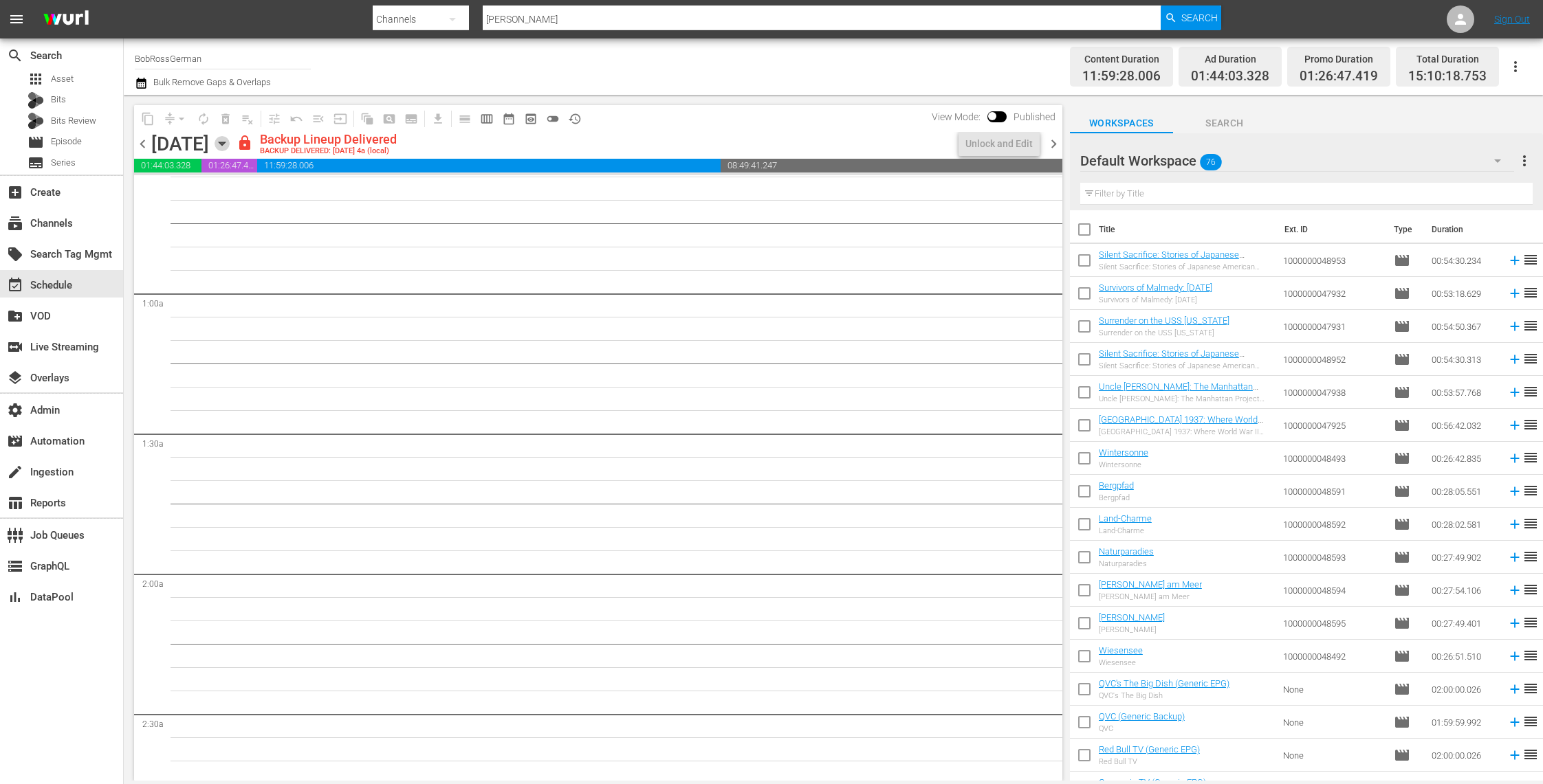
click at [230, 148] on icon "button" at bounding box center [222, 143] width 15 height 15
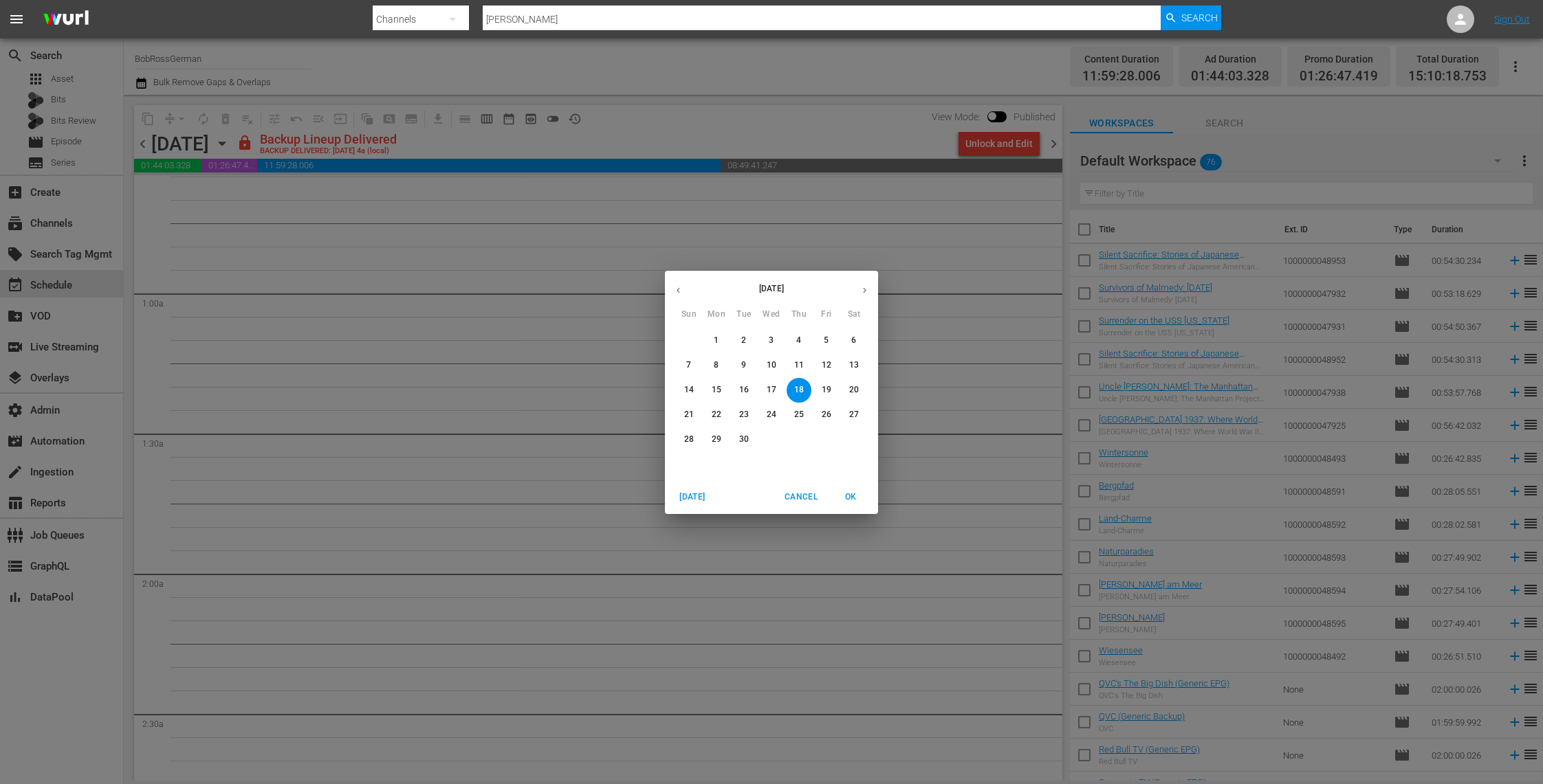
click at [688, 390] on p "14" at bounding box center [689, 390] width 9 height 12
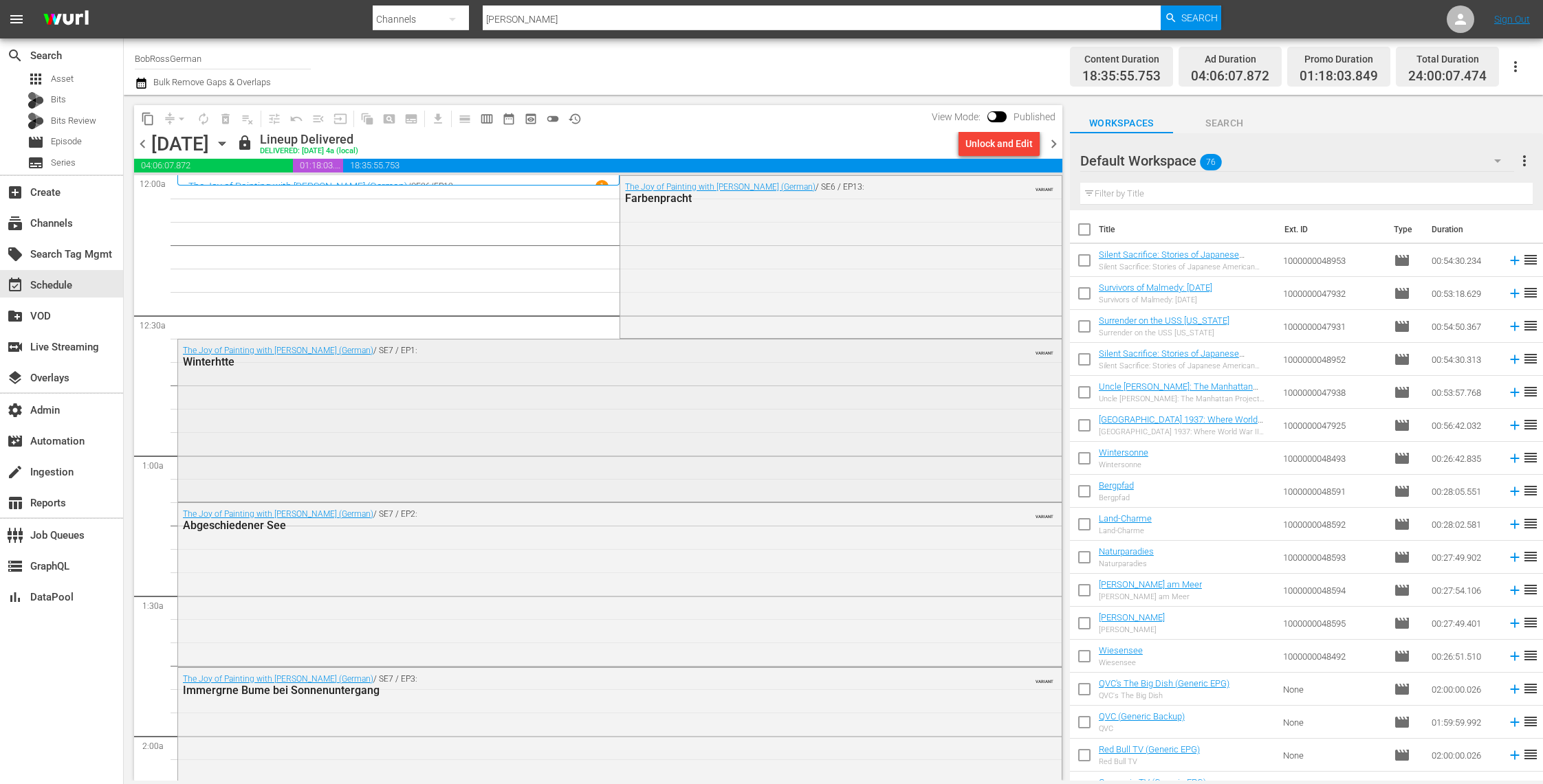
click at [436, 436] on div "The Joy of Painting with [PERSON_NAME] (German) / SE7 / EP1: Winterhtte VARIANT" at bounding box center [620, 419] width 884 height 159
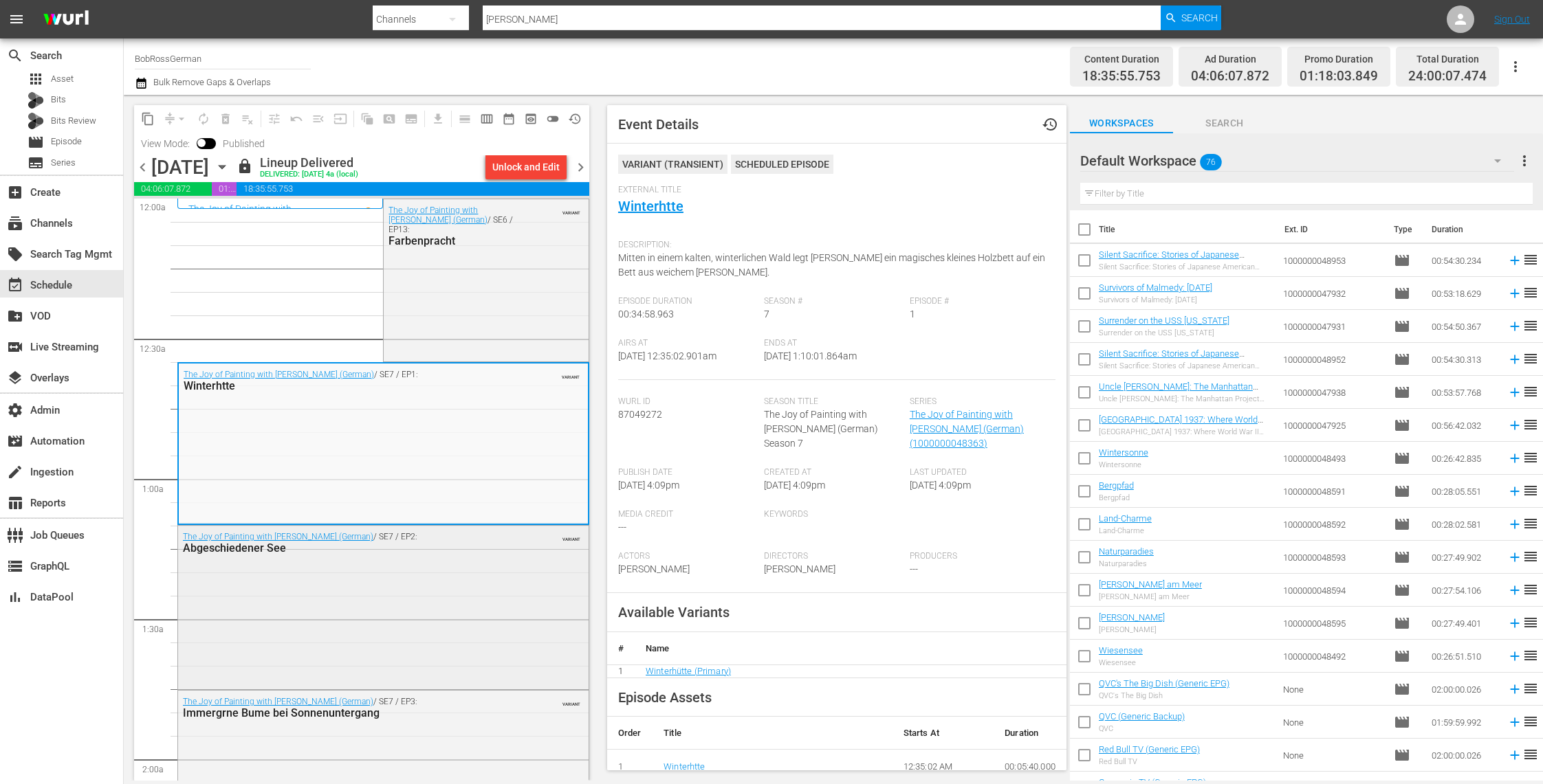
click at [450, 588] on div "The Joy of Painting with [PERSON_NAME] (German) / SE7 / EP2: Abgeschiedener See…" at bounding box center [383, 606] width 410 height 161
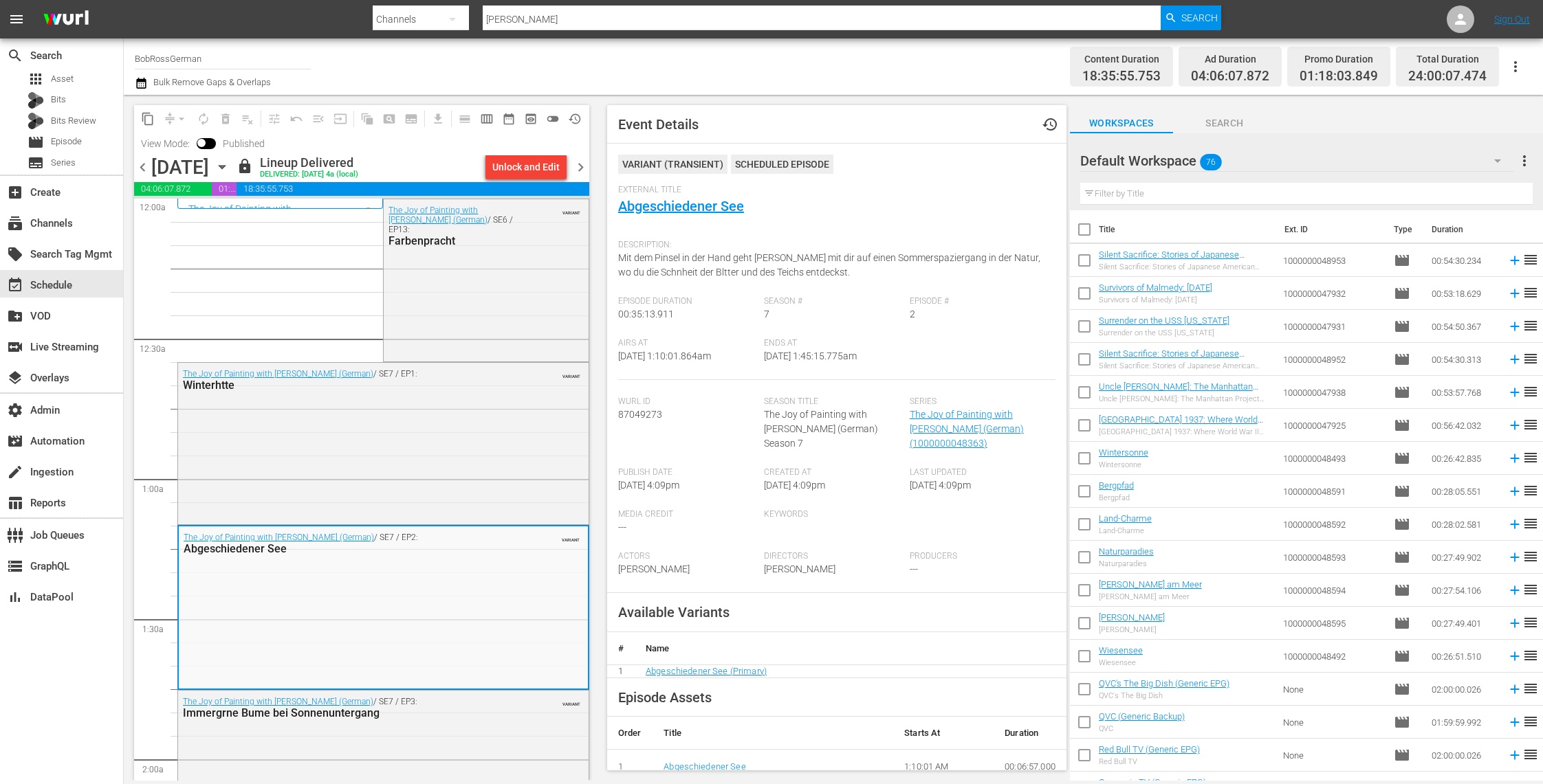
click at [230, 164] on icon "button" at bounding box center [222, 167] width 15 height 15
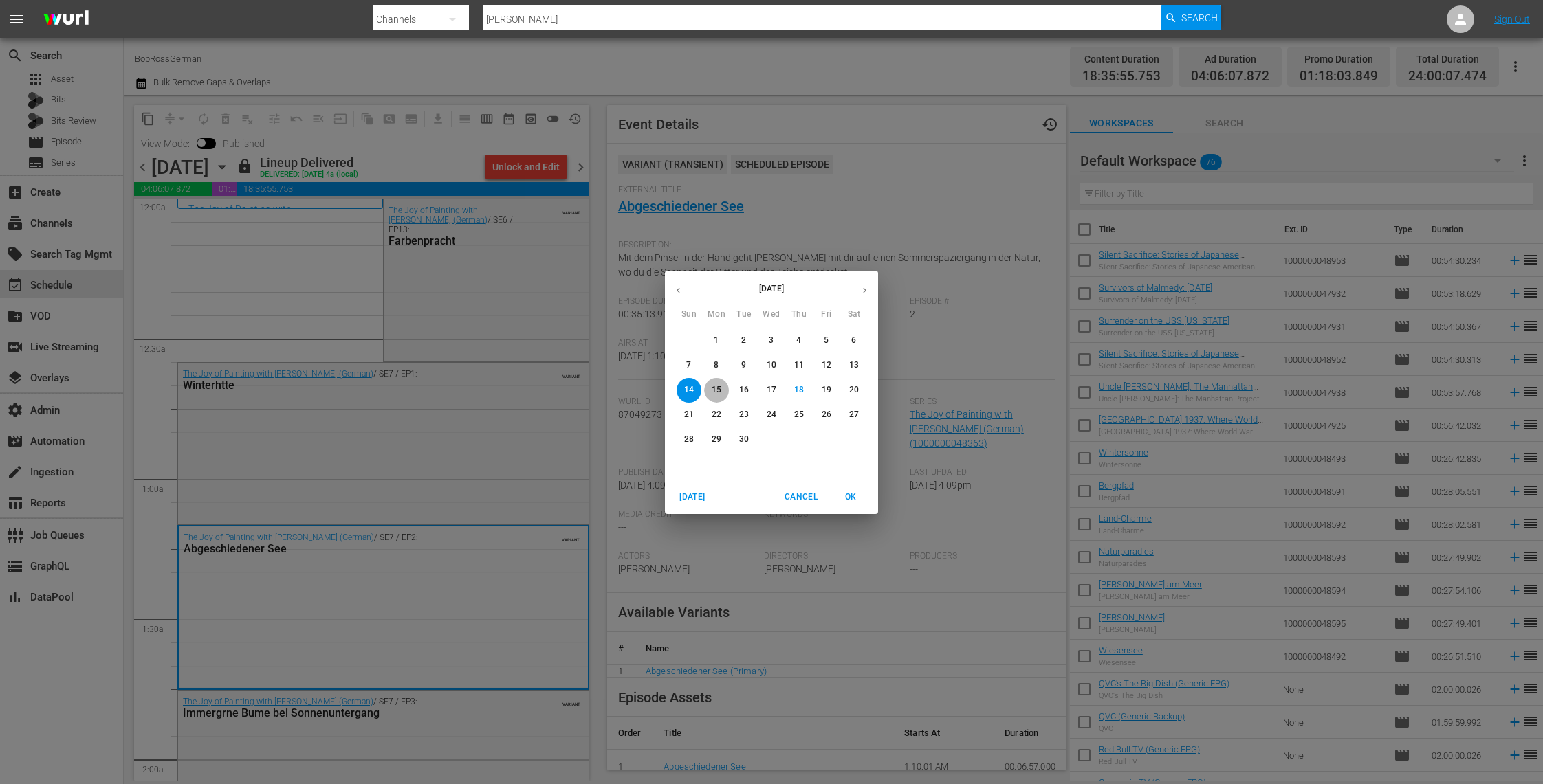
click at [717, 390] on p "15" at bounding box center [716, 390] width 9 height 12
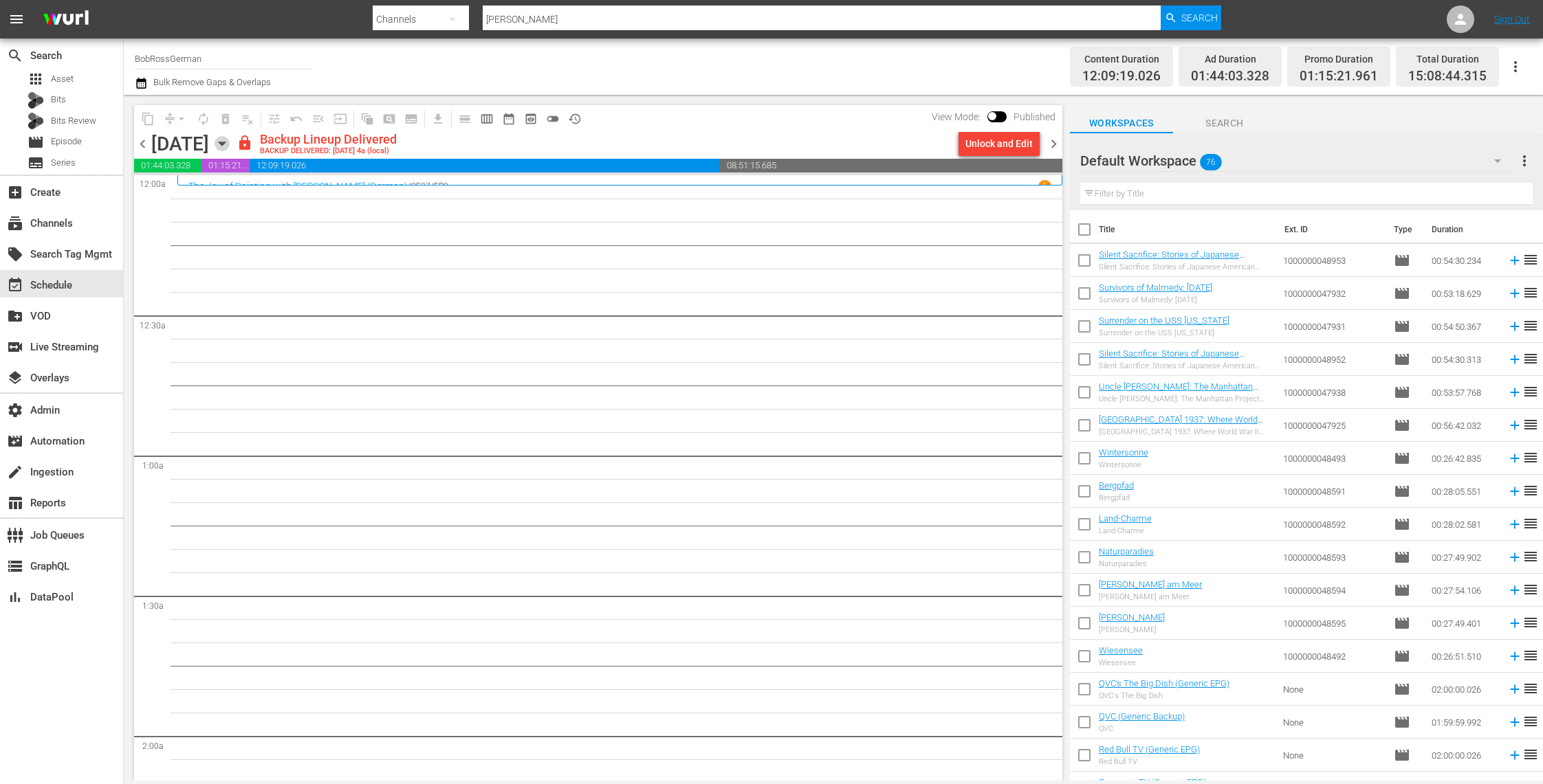
click at [230, 145] on icon "button" at bounding box center [222, 143] width 15 height 15
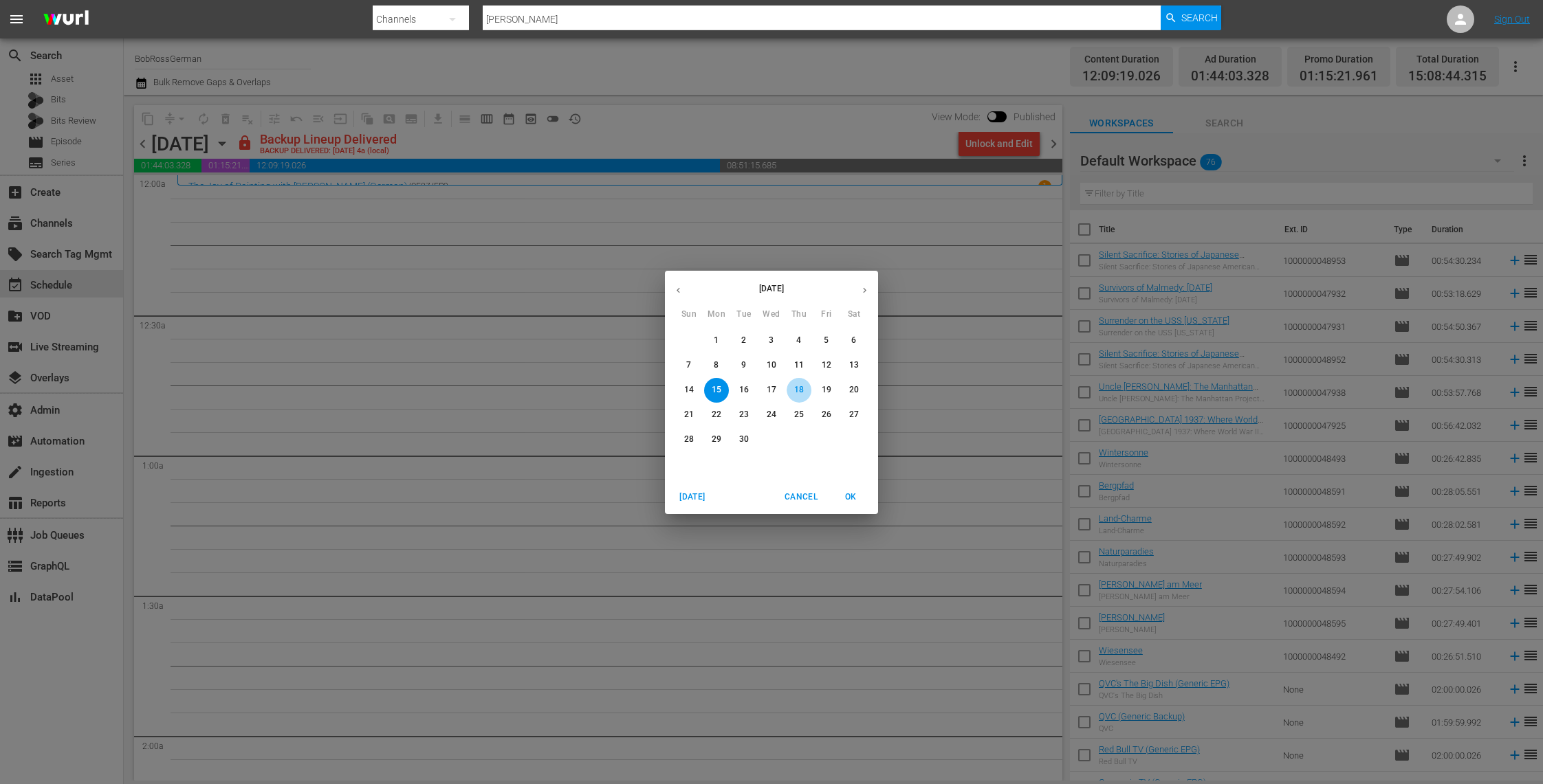
click at [797, 391] on p "18" at bounding box center [798, 390] width 9 height 12
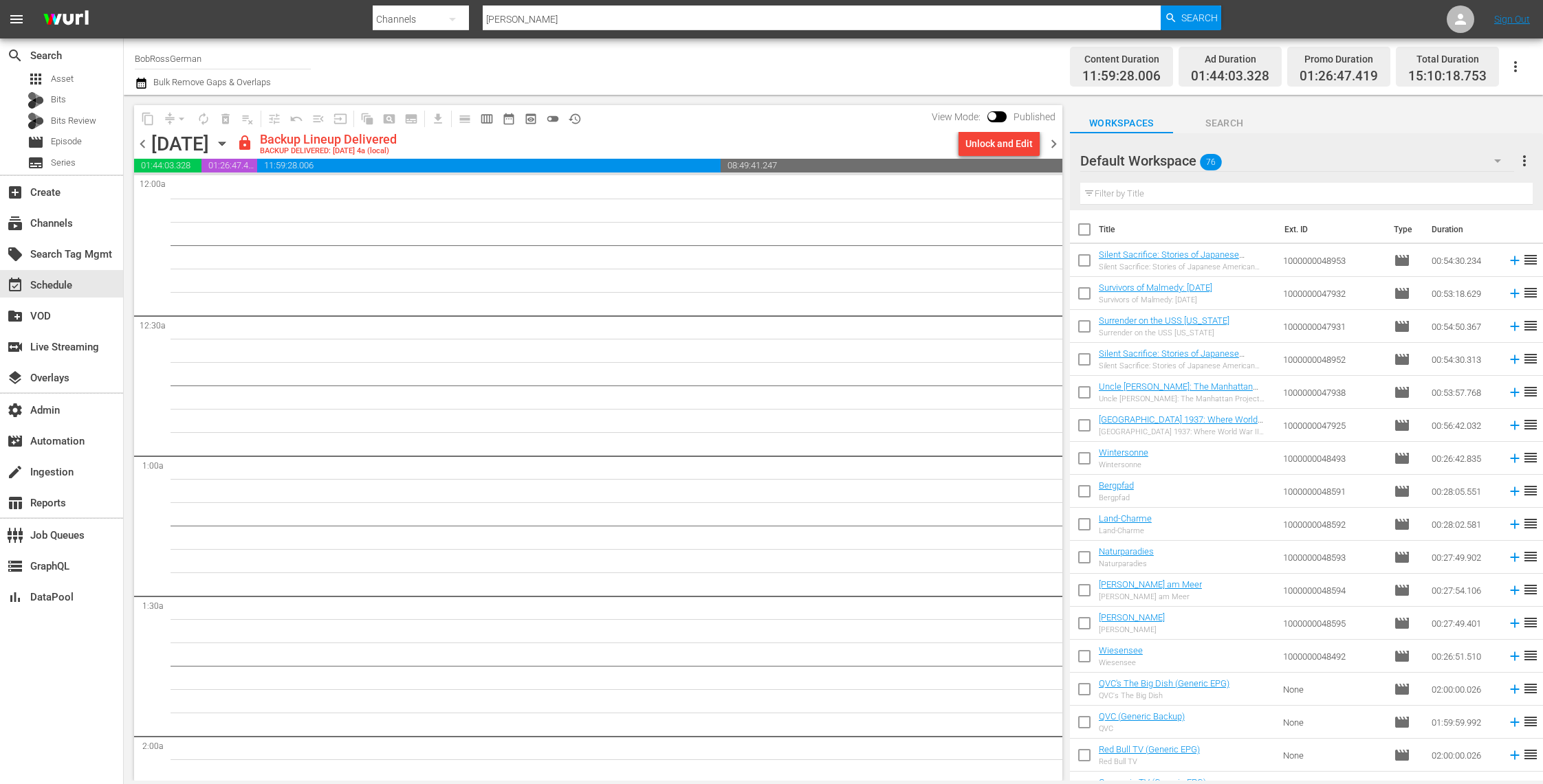
click at [230, 148] on icon "button" at bounding box center [222, 143] width 15 height 15
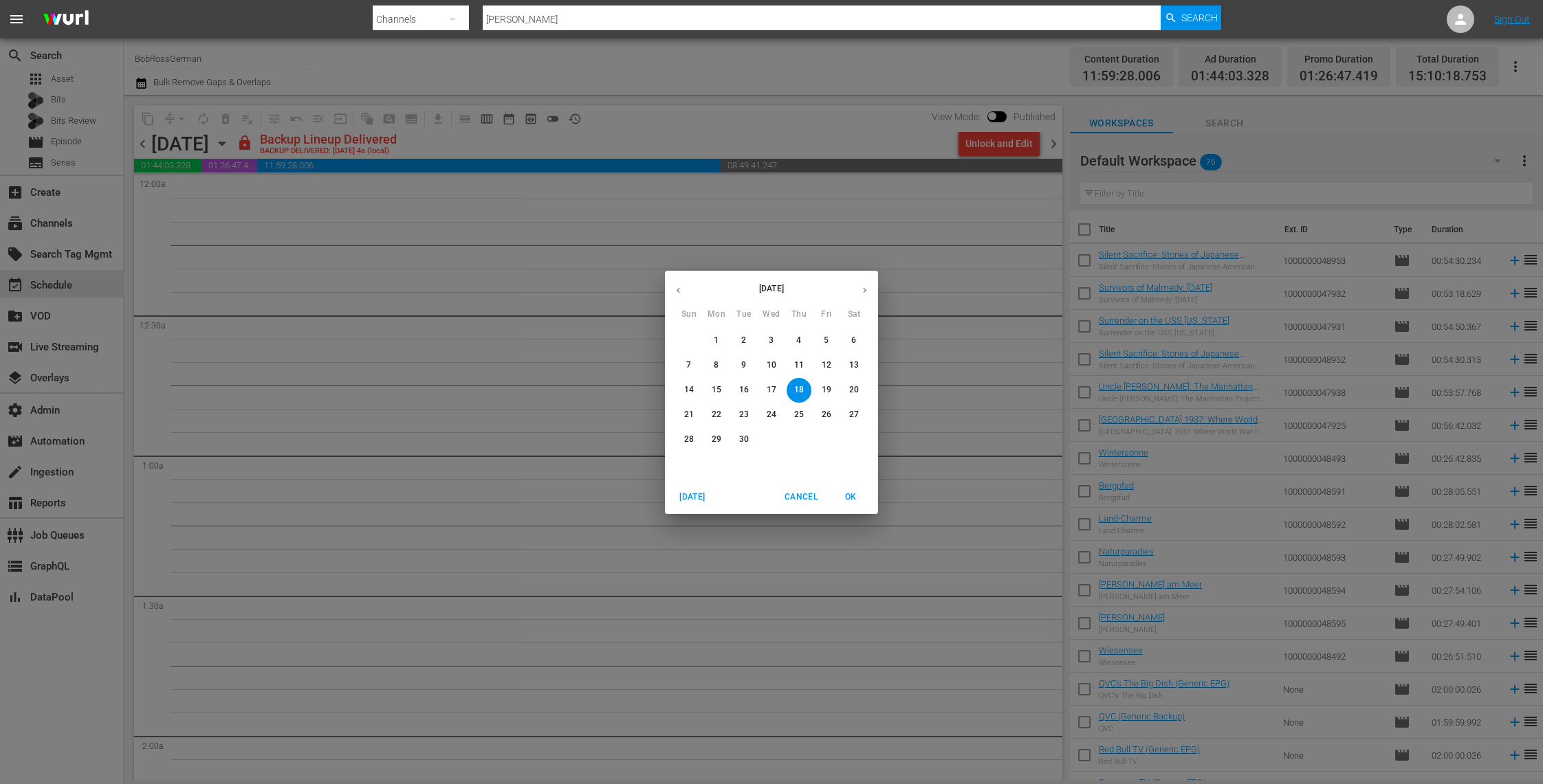
click at [688, 389] on p "14" at bounding box center [689, 390] width 9 height 12
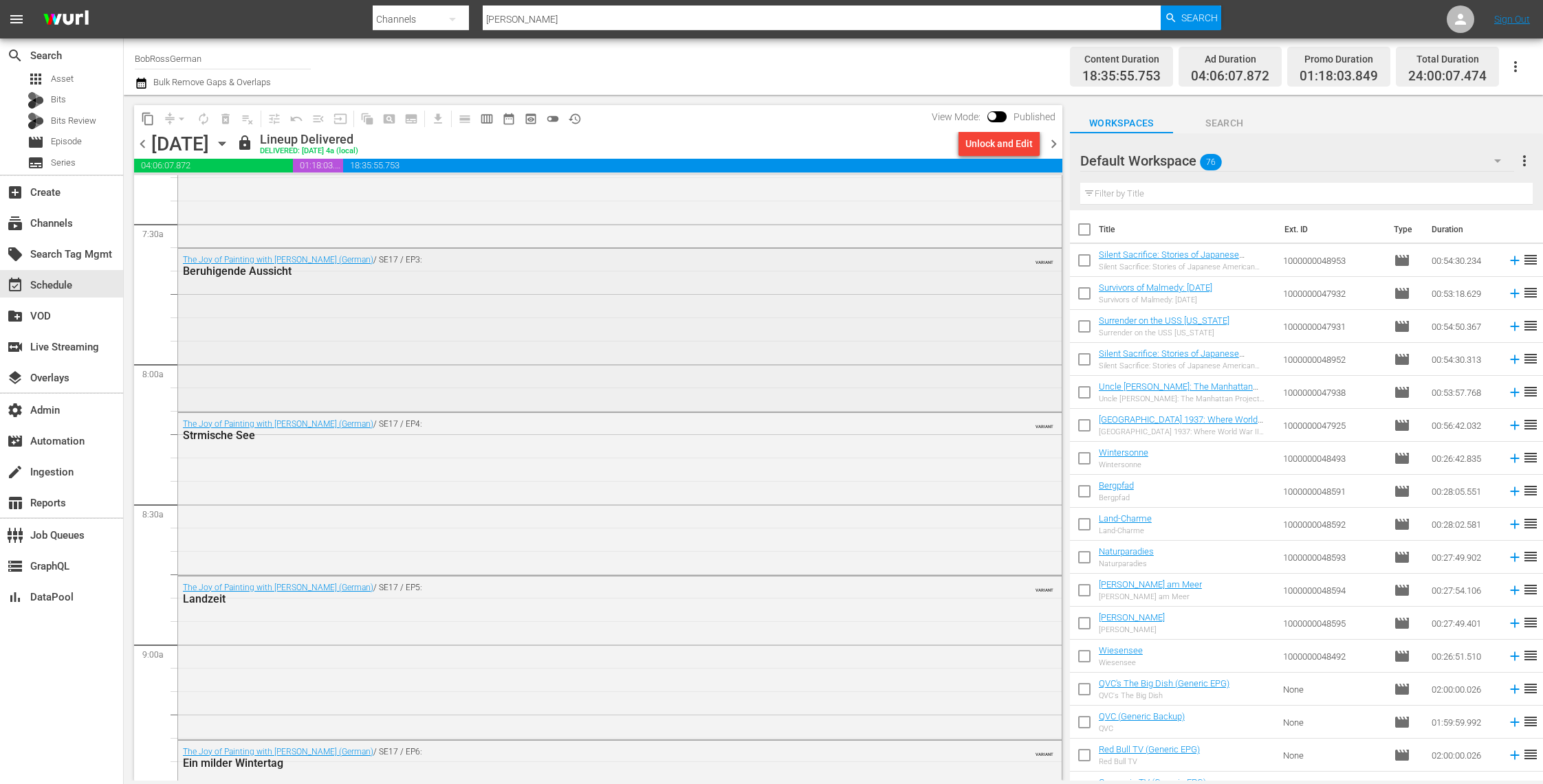
scroll to position [2196, 0]
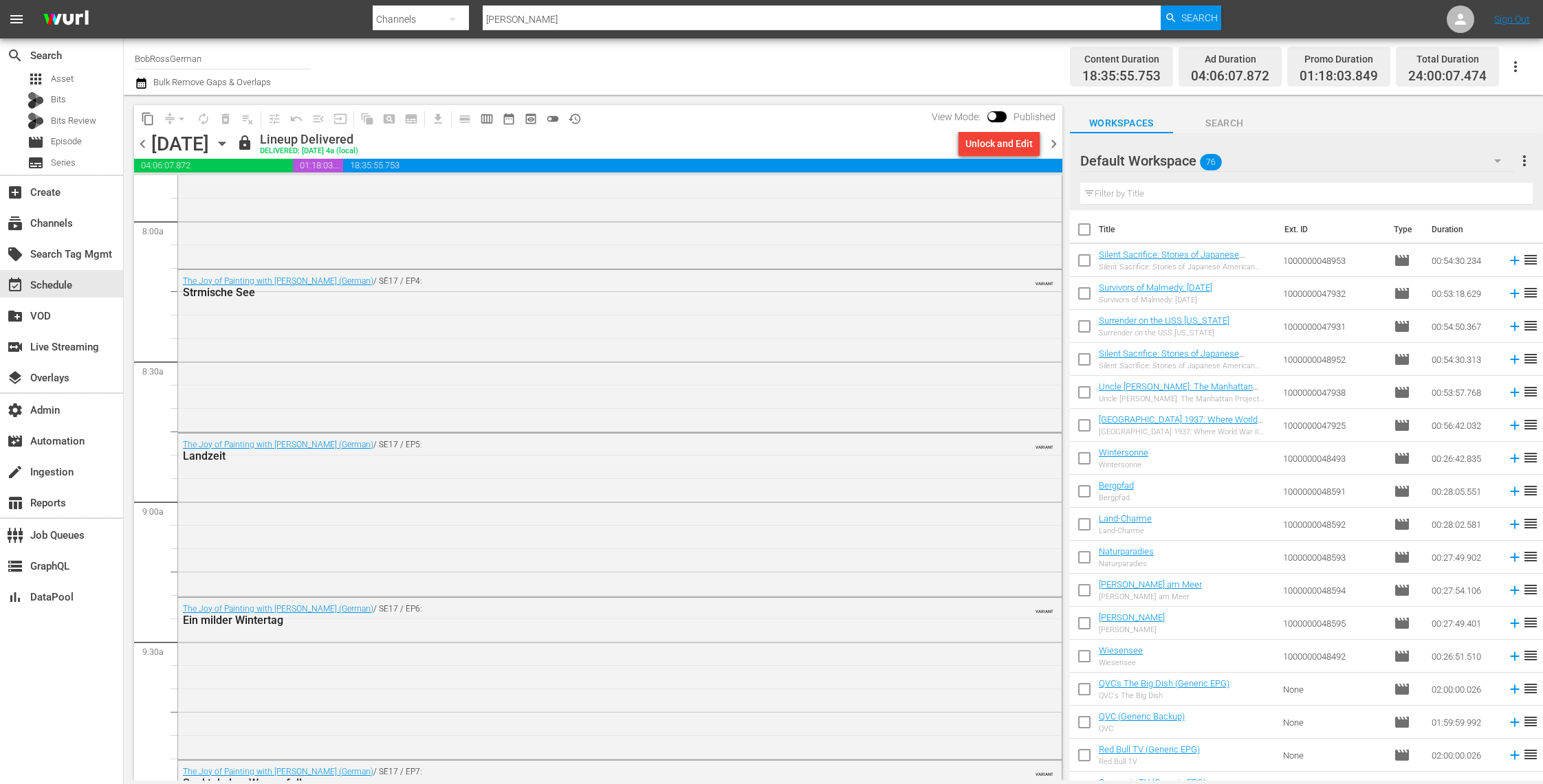
click at [230, 141] on icon "button" at bounding box center [222, 143] width 15 height 15
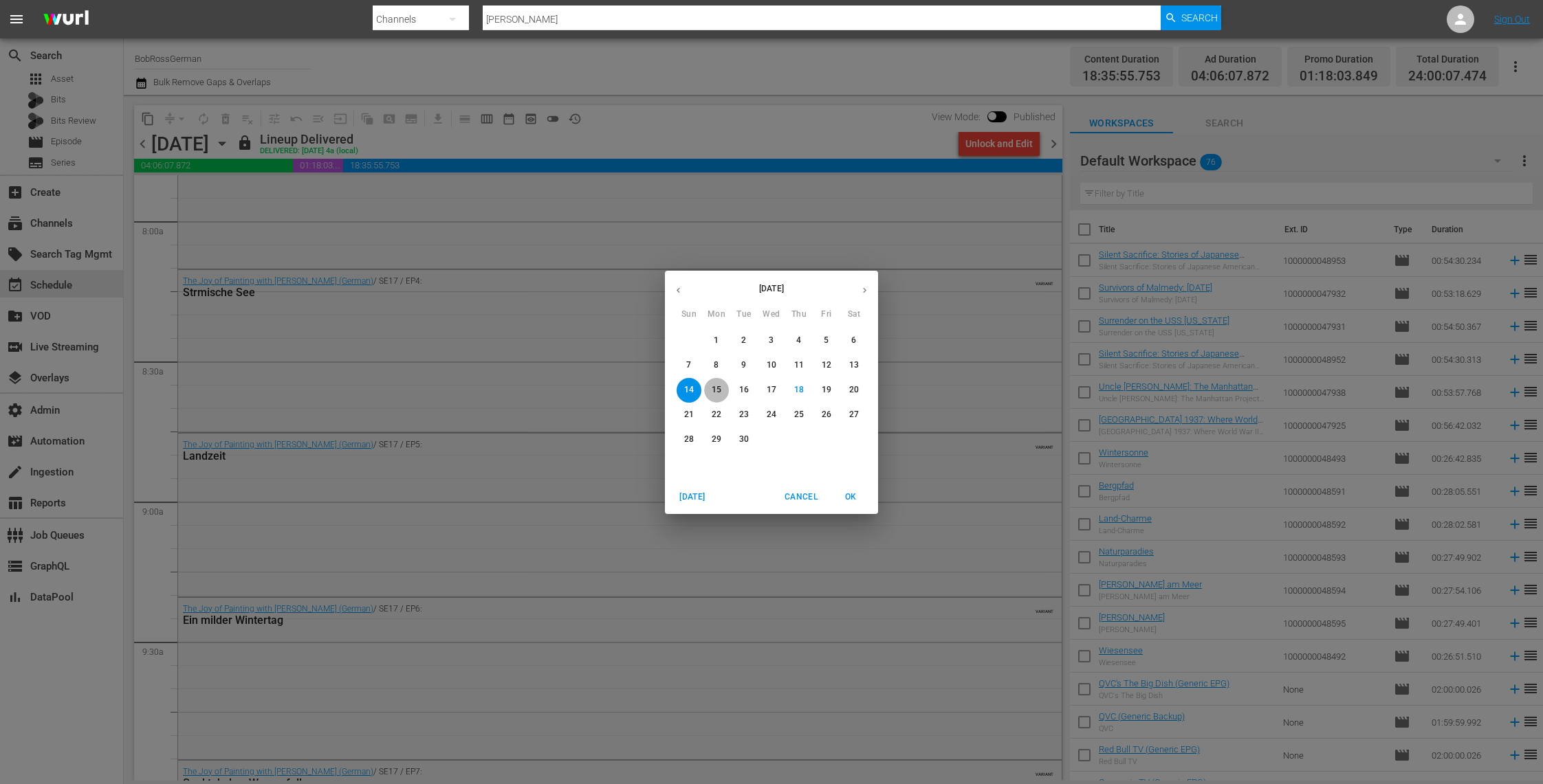
click at [718, 388] on p "15" at bounding box center [716, 390] width 9 height 12
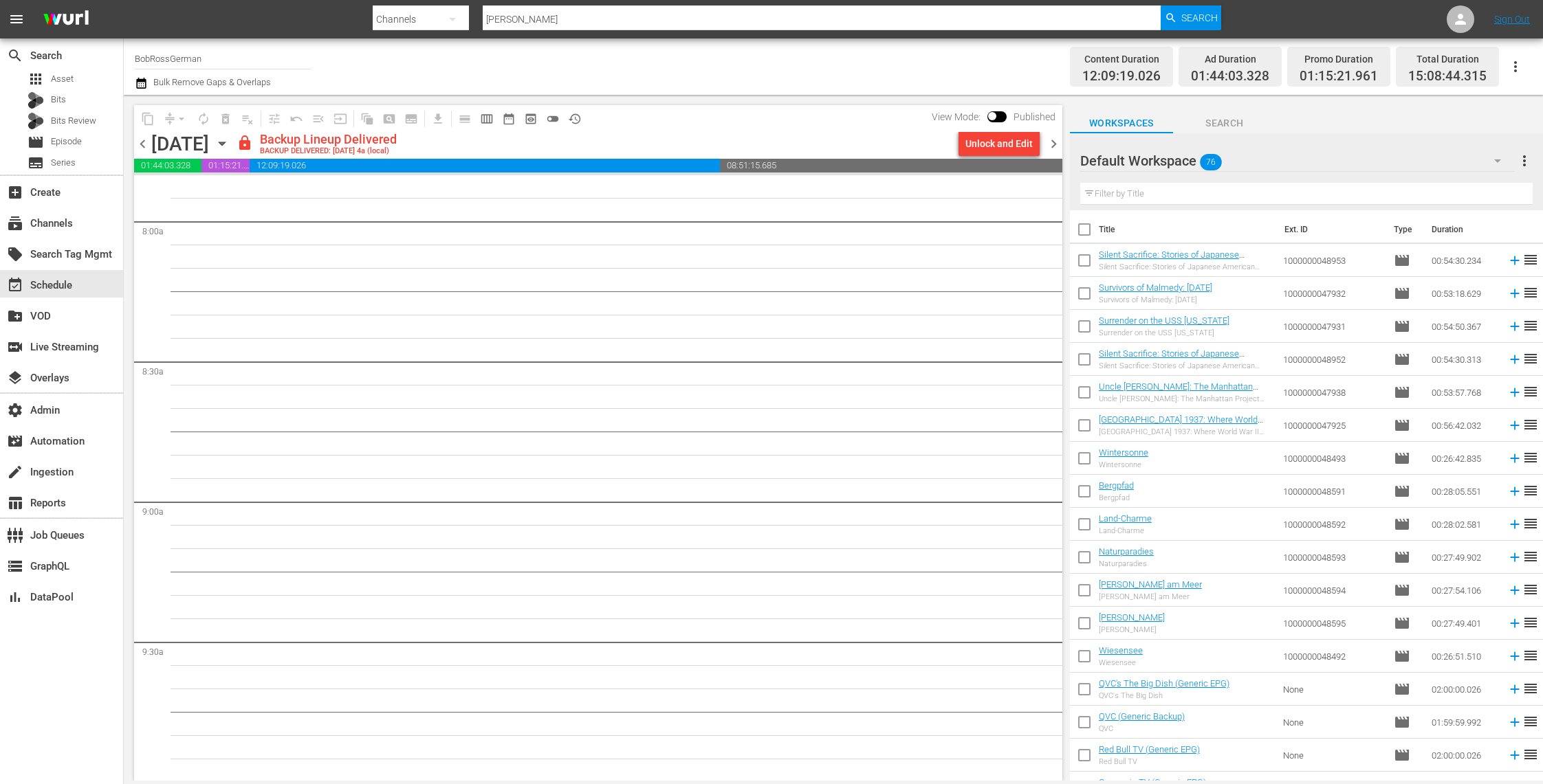
scroll to position [2191, 0]
click at [230, 148] on icon "button" at bounding box center [222, 143] width 15 height 15
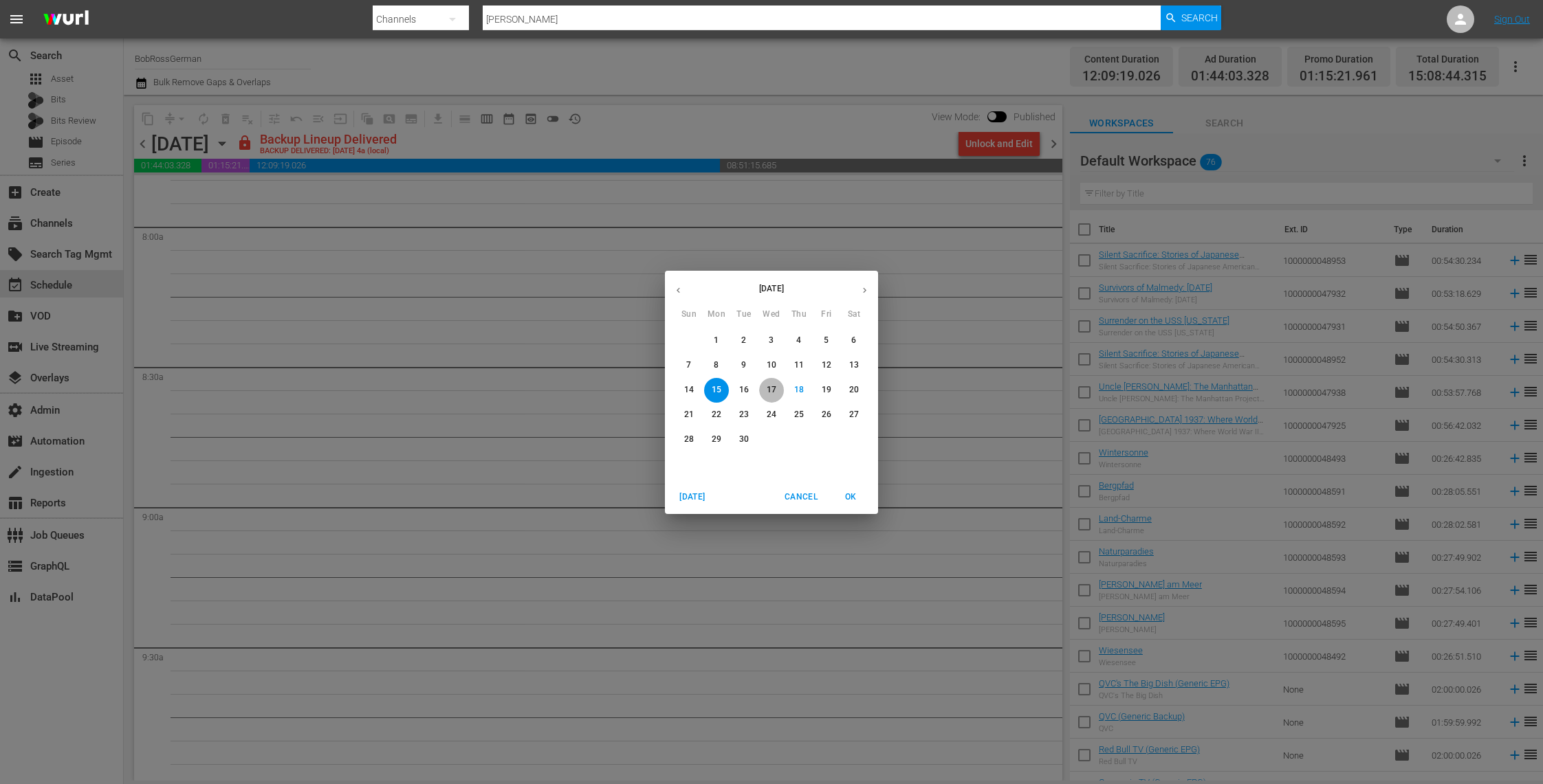
click at [777, 392] on span "17" at bounding box center [771, 390] width 25 height 12
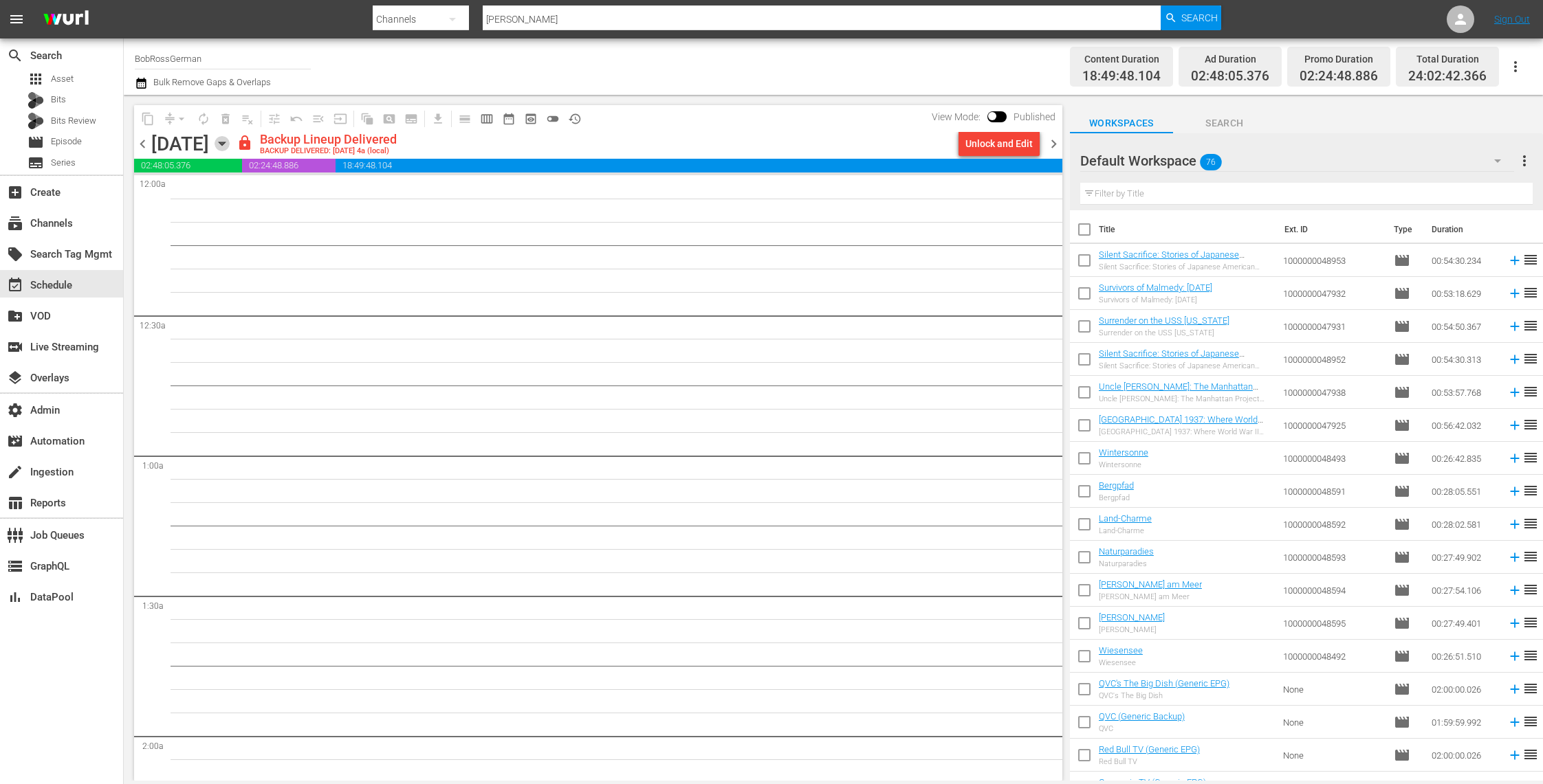
click at [230, 148] on icon "button" at bounding box center [222, 143] width 15 height 15
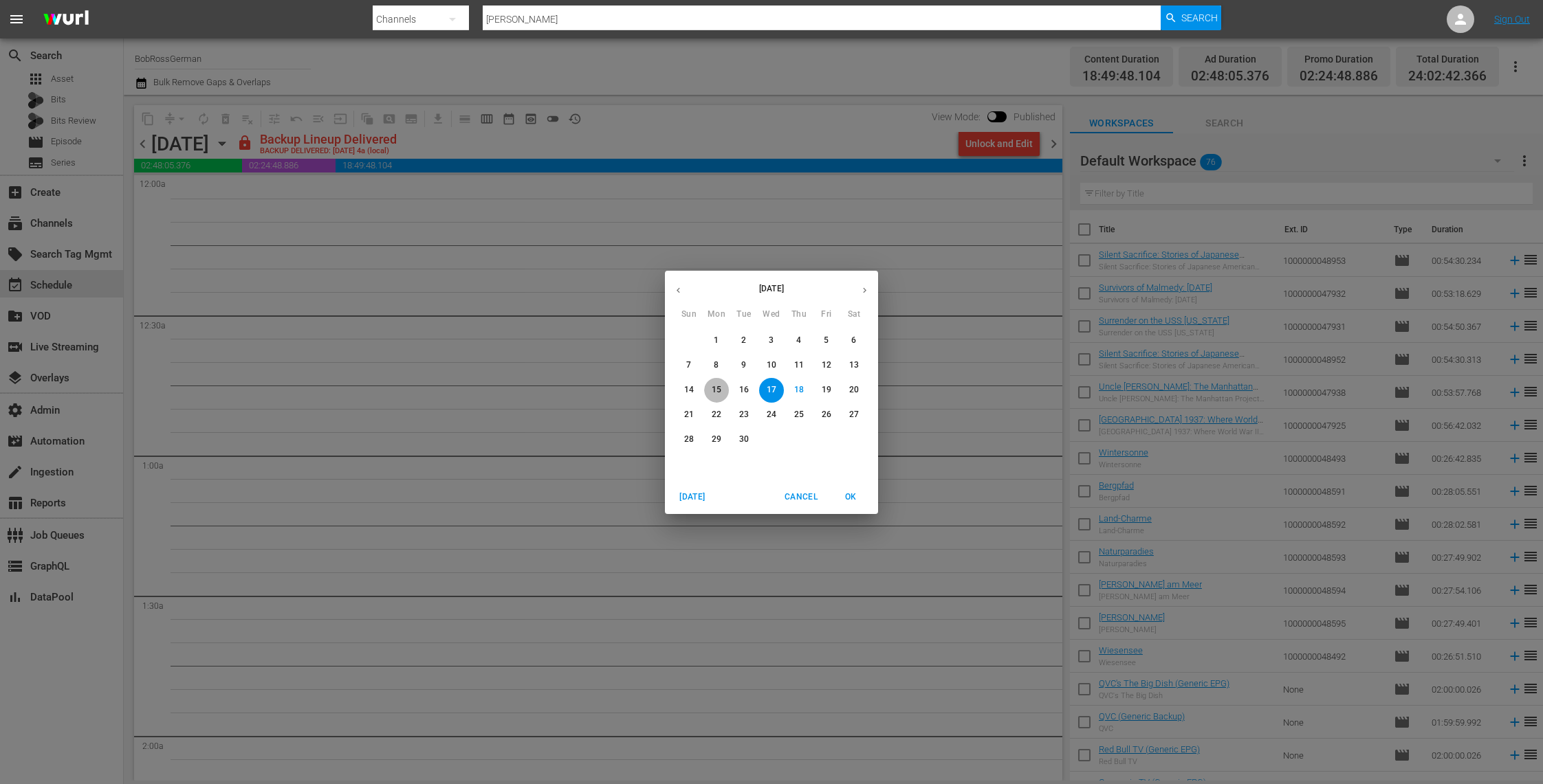
click at [721, 391] on span "15" at bounding box center [716, 390] width 25 height 12
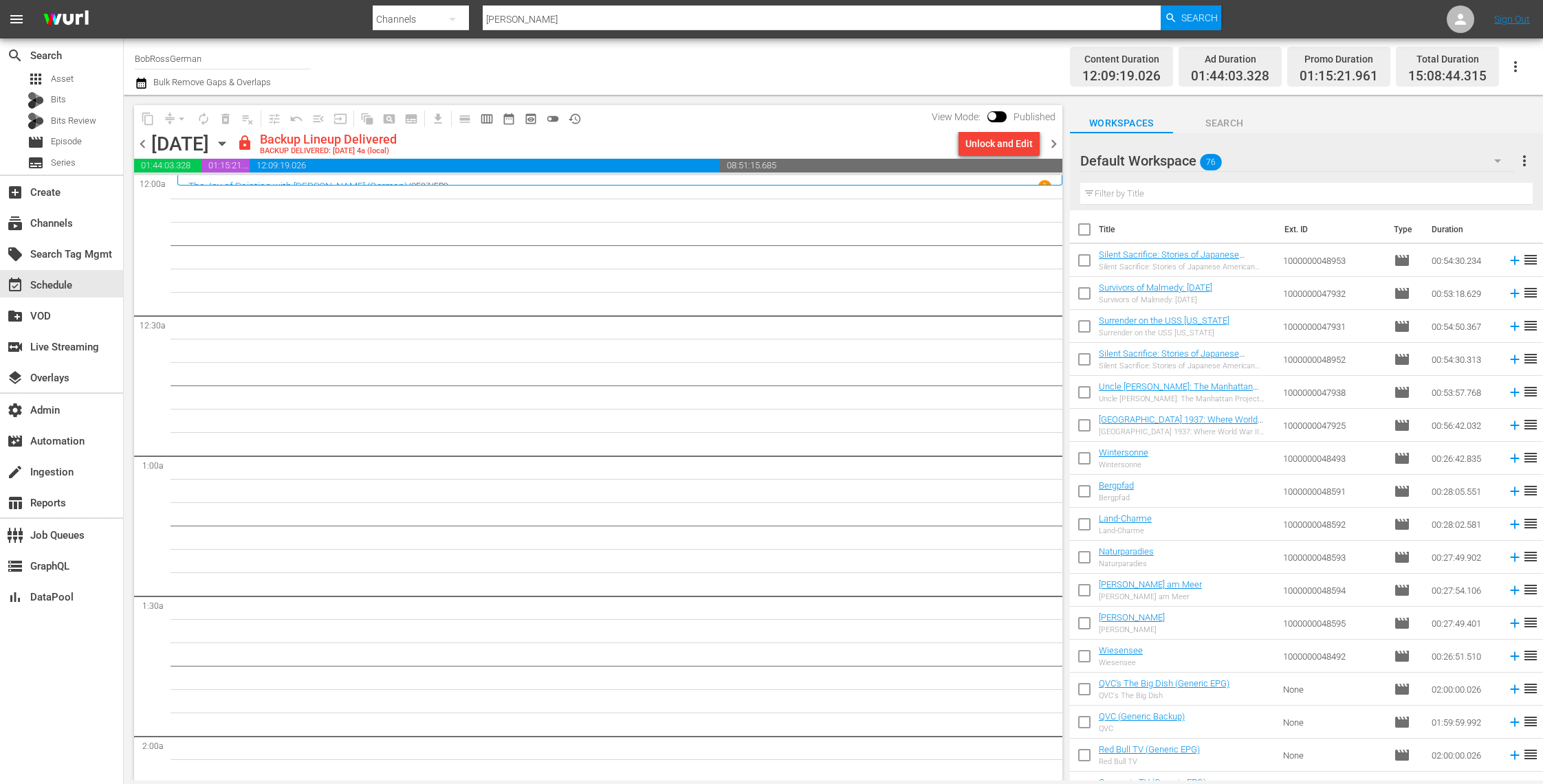
click at [230, 146] on icon "button" at bounding box center [222, 143] width 15 height 15
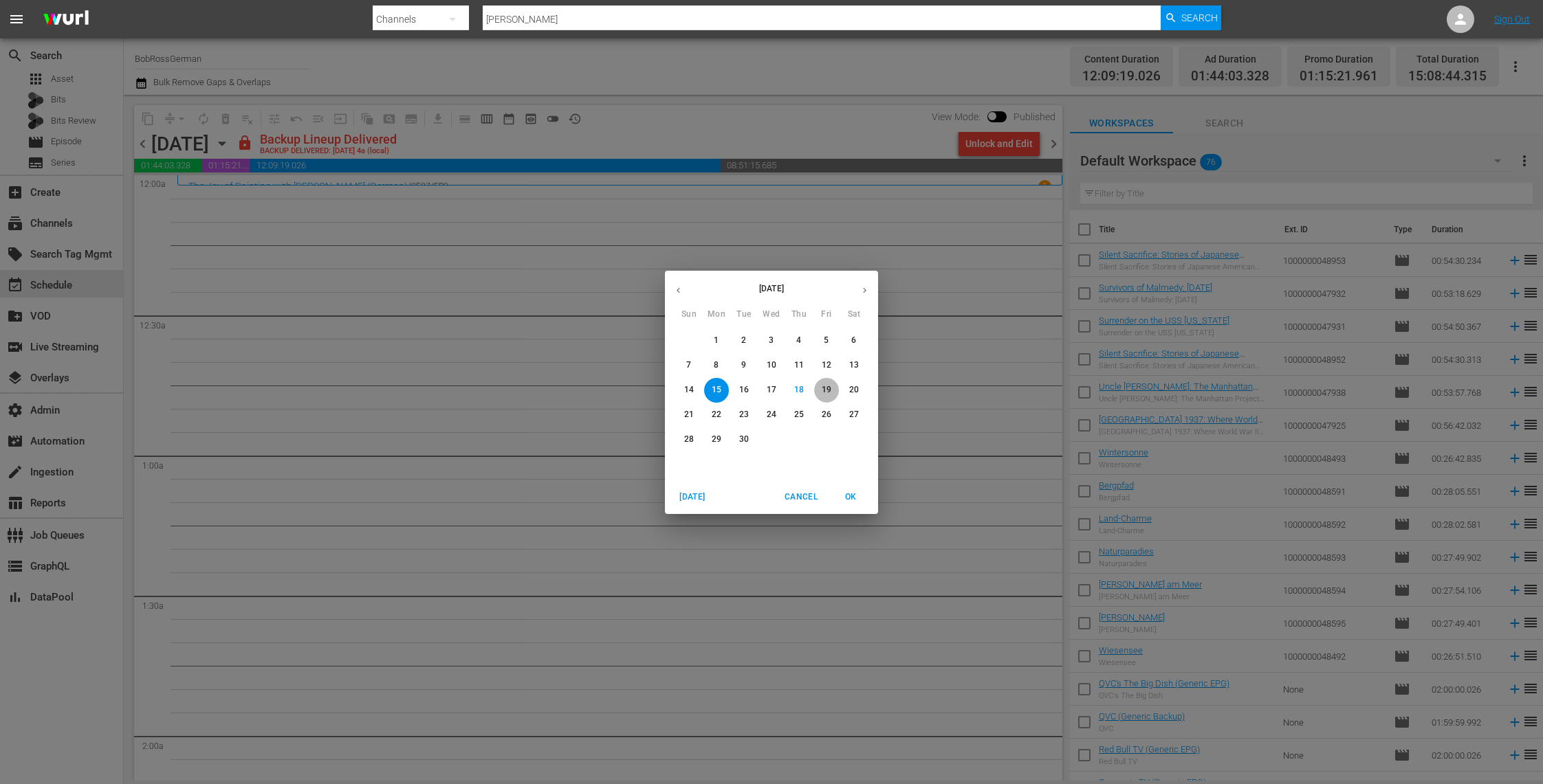
click at [825, 386] on p "19" at bounding box center [826, 390] width 9 height 12
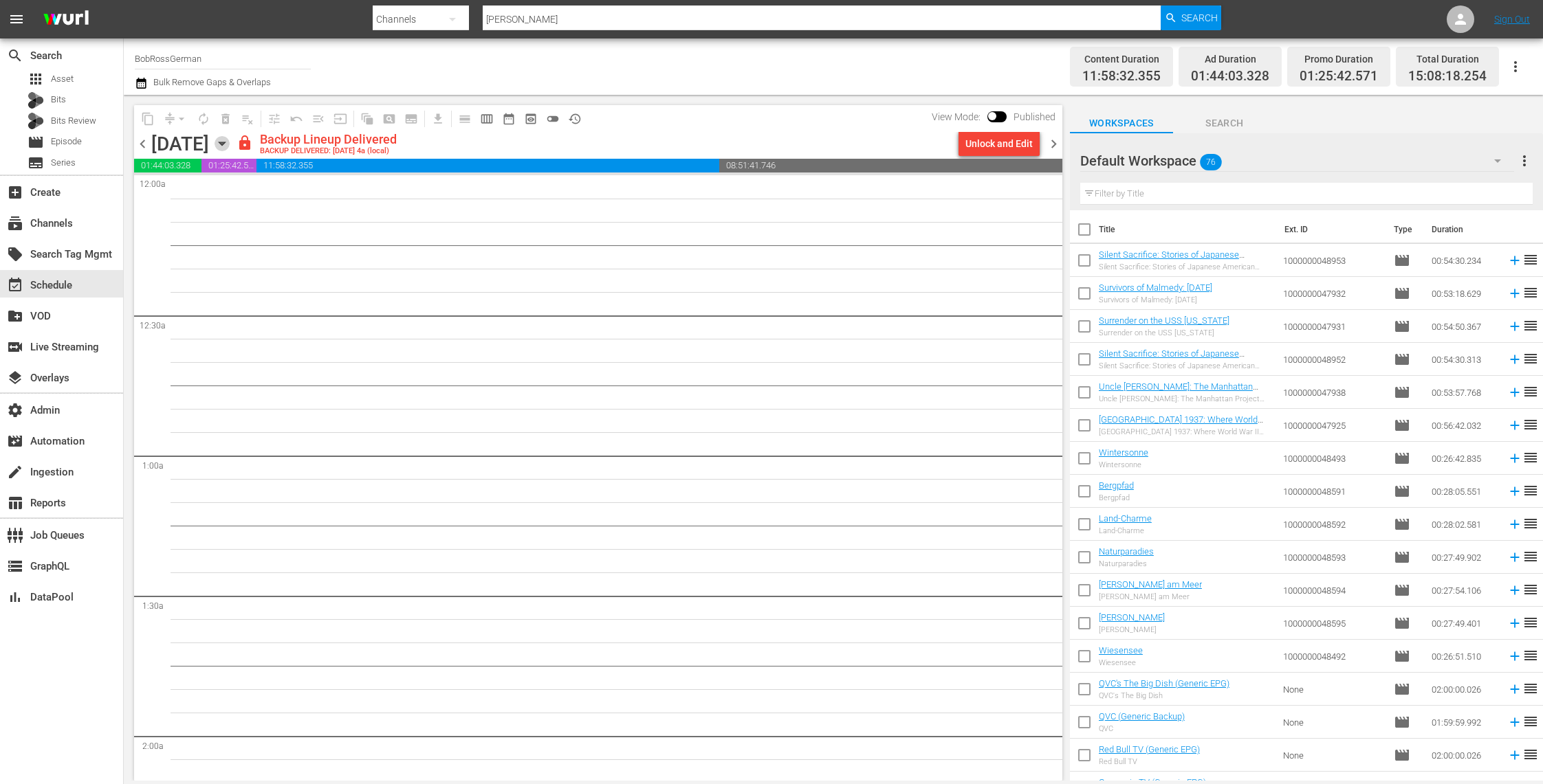
click at [230, 145] on icon "button" at bounding box center [222, 143] width 15 height 15
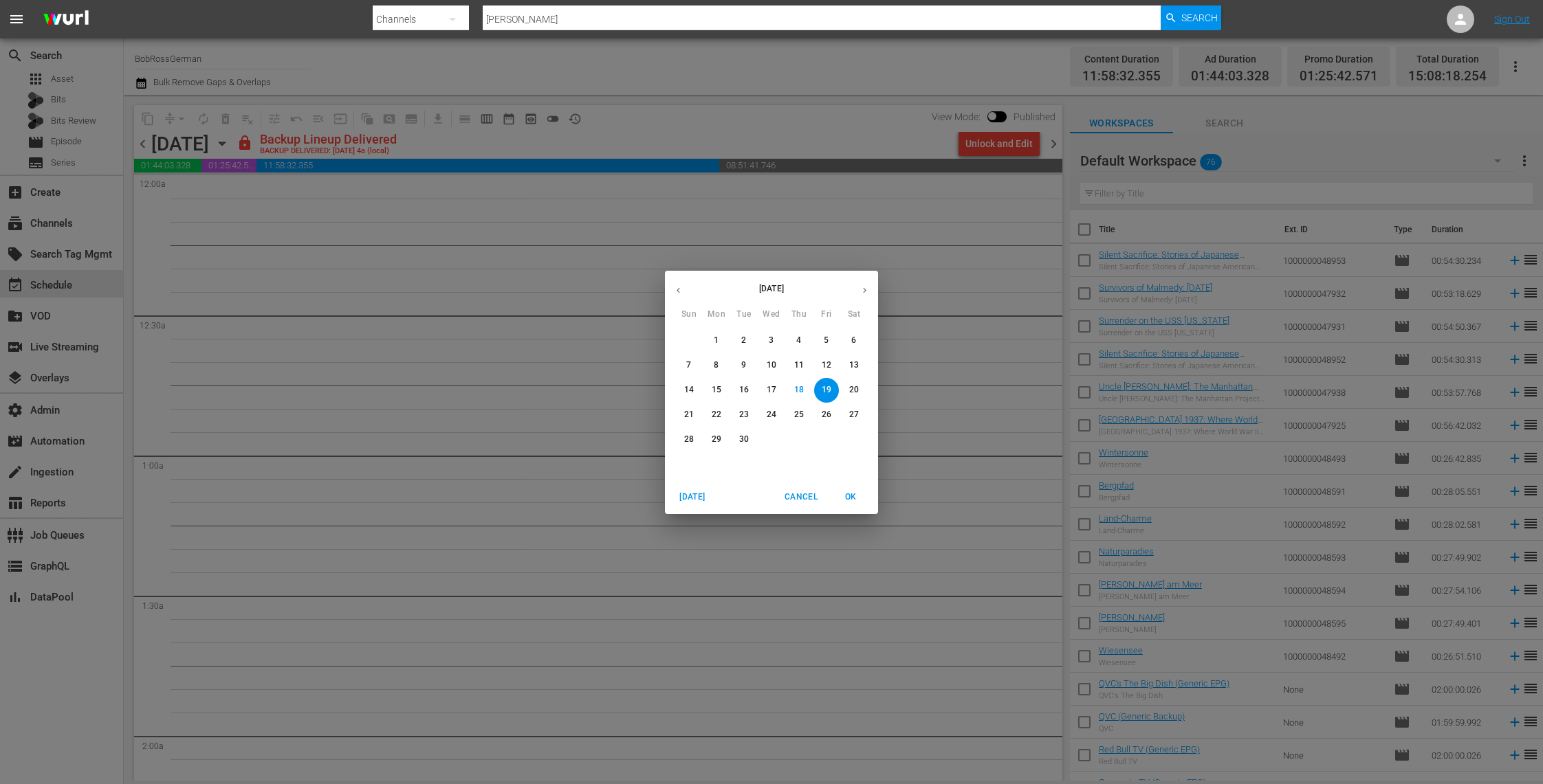
click at [722, 390] on span "15" at bounding box center [716, 390] width 25 height 12
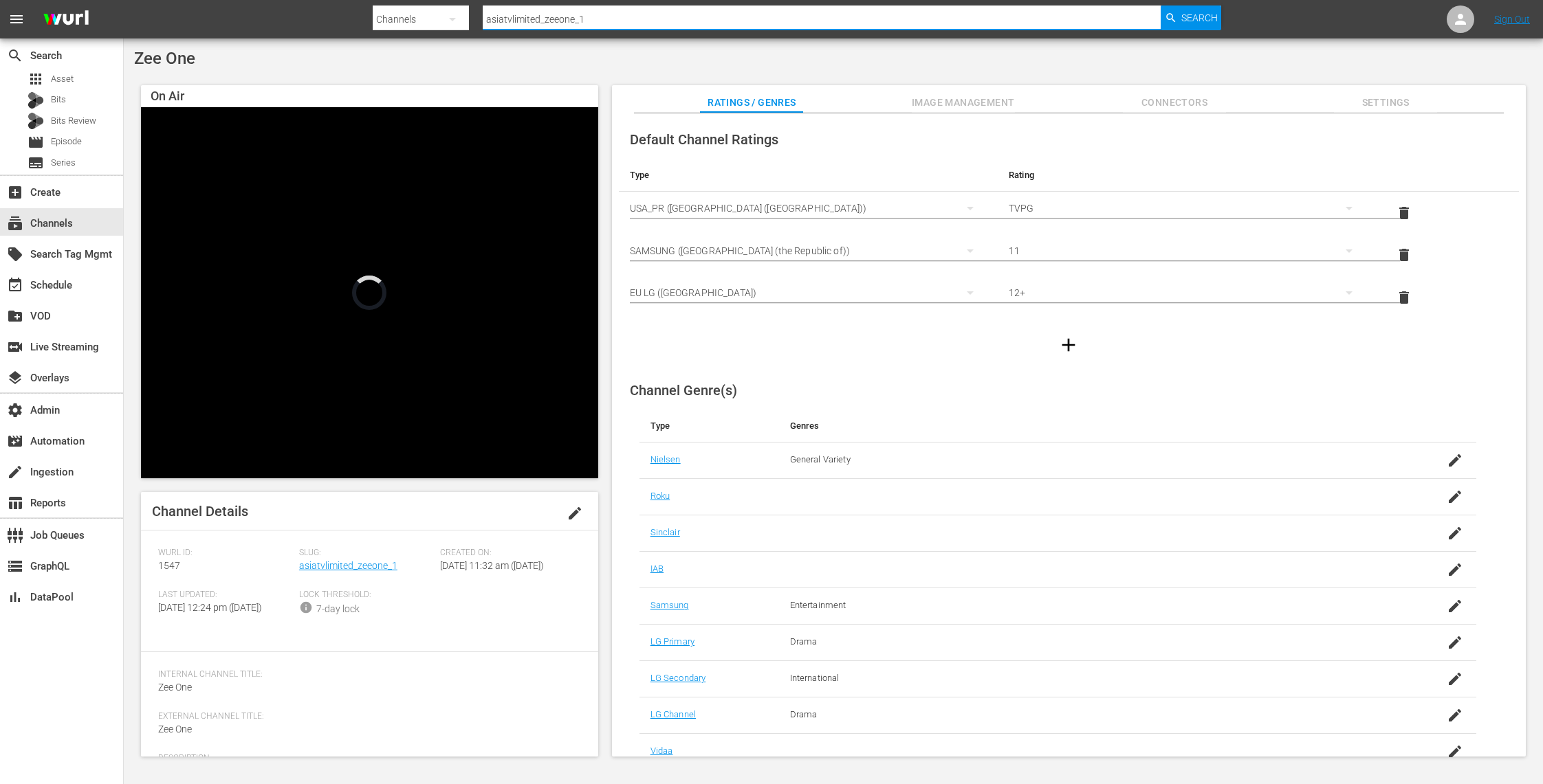
drag, startPoint x: 592, startPoint y: 22, endPoint x: 533, endPoint y: 15, distance: 59.4
click at [533, 15] on input "asiatvlimited_zeeone_1" at bounding box center [822, 19] width 678 height 33
type input "a"
type input "gfn"
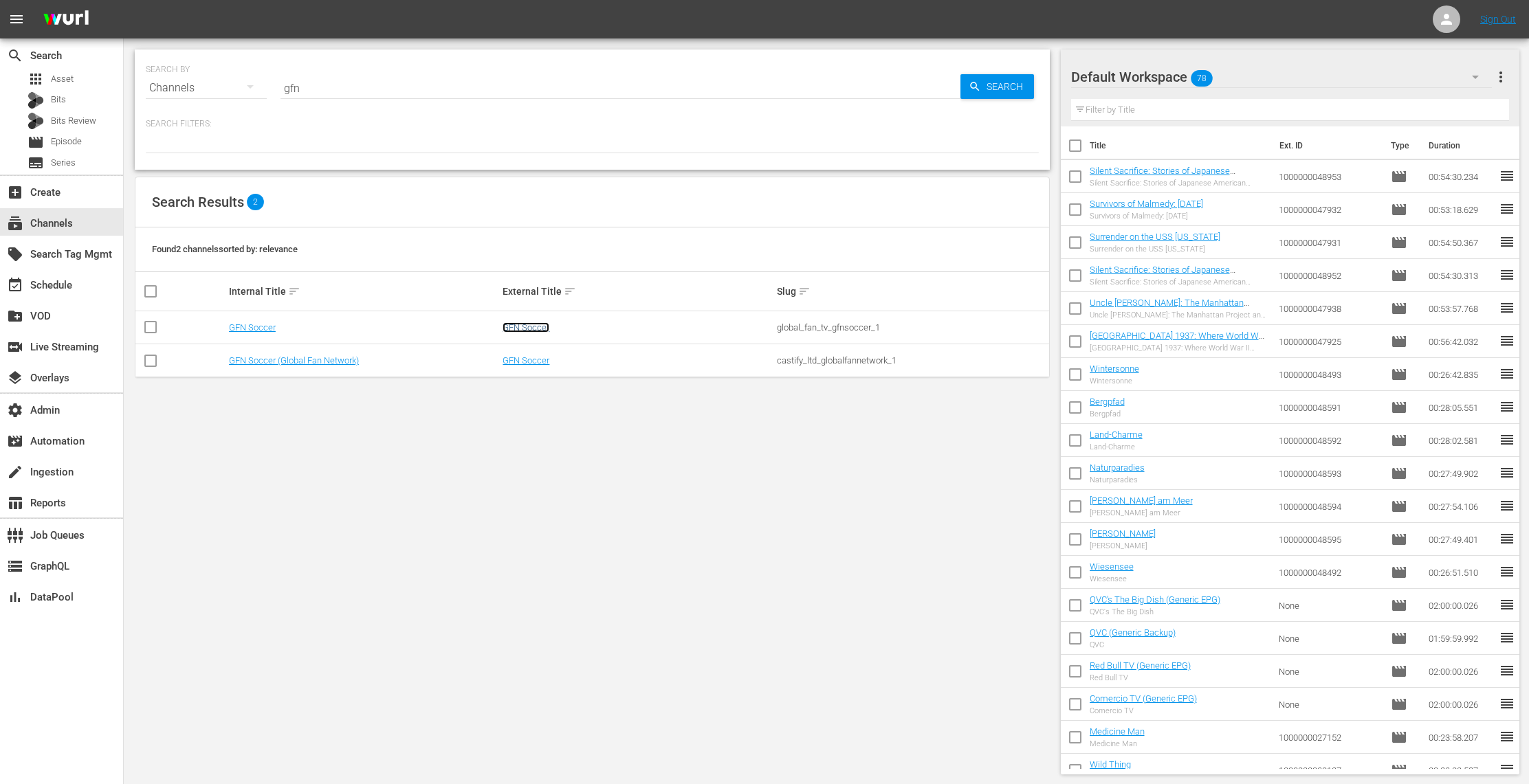
click at [532, 330] on link "GFN Soccer" at bounding box center [526, 327] width 46 height 10
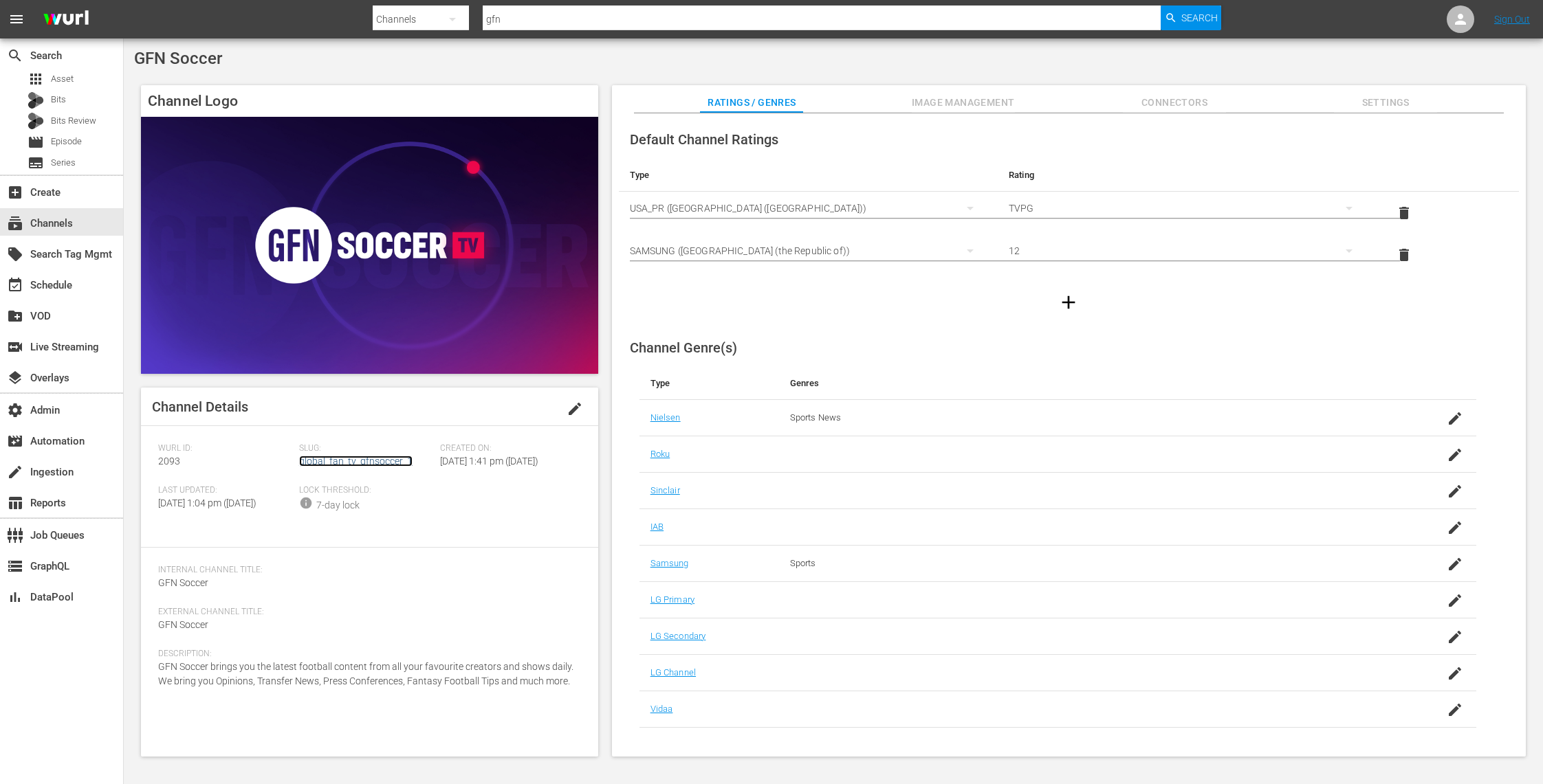
click at [377, 462] on link "global_fan_tv_gfnsoccer_1" at bounding box center [356, 461] width 113 height 11
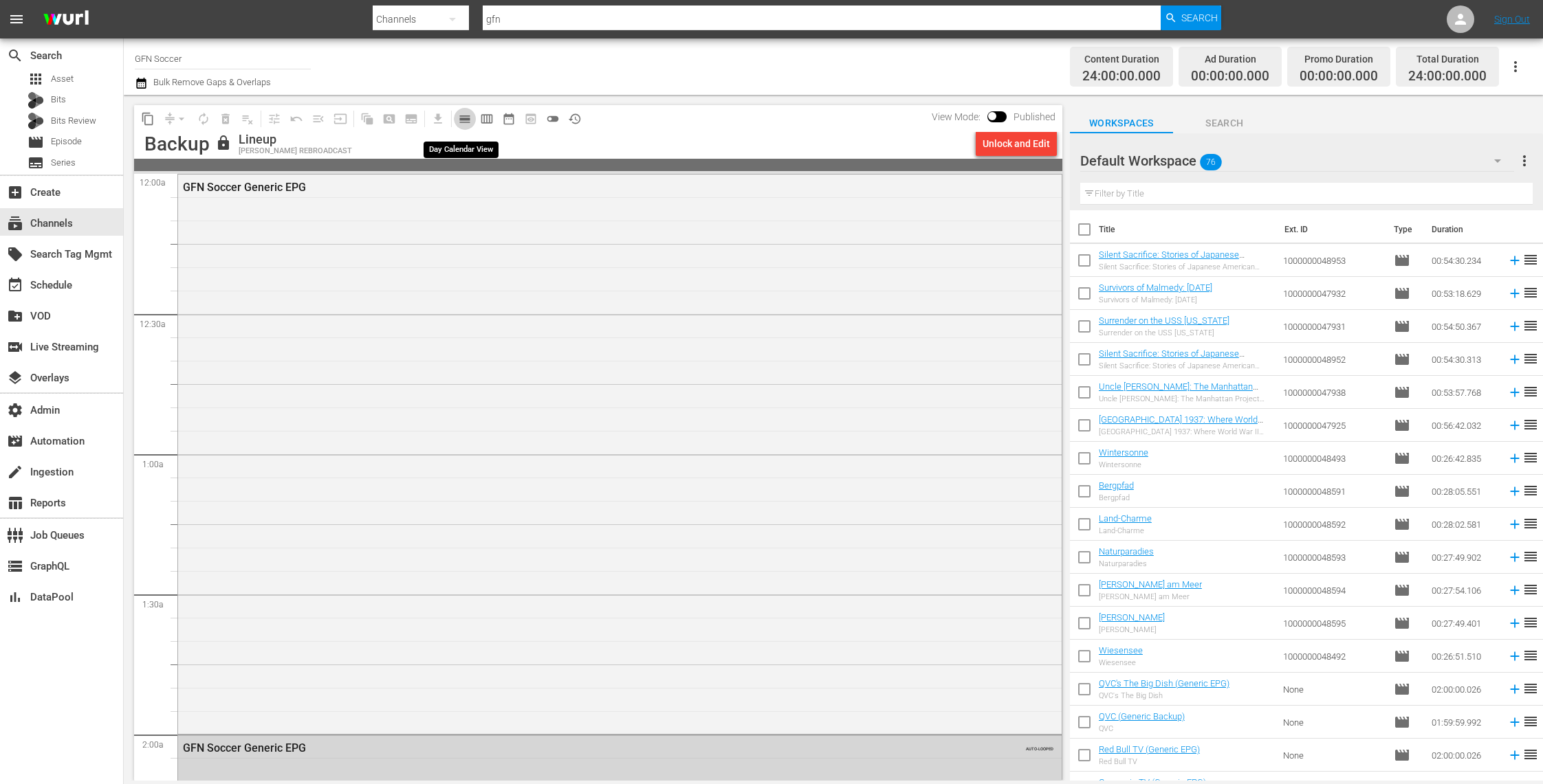
click at [465, 118] on span "calendar_view_day_outlined" at bounding box center [464, 118] width 14 height 14
